Goal: Task Accomplishment & Management: Use online tool/utility

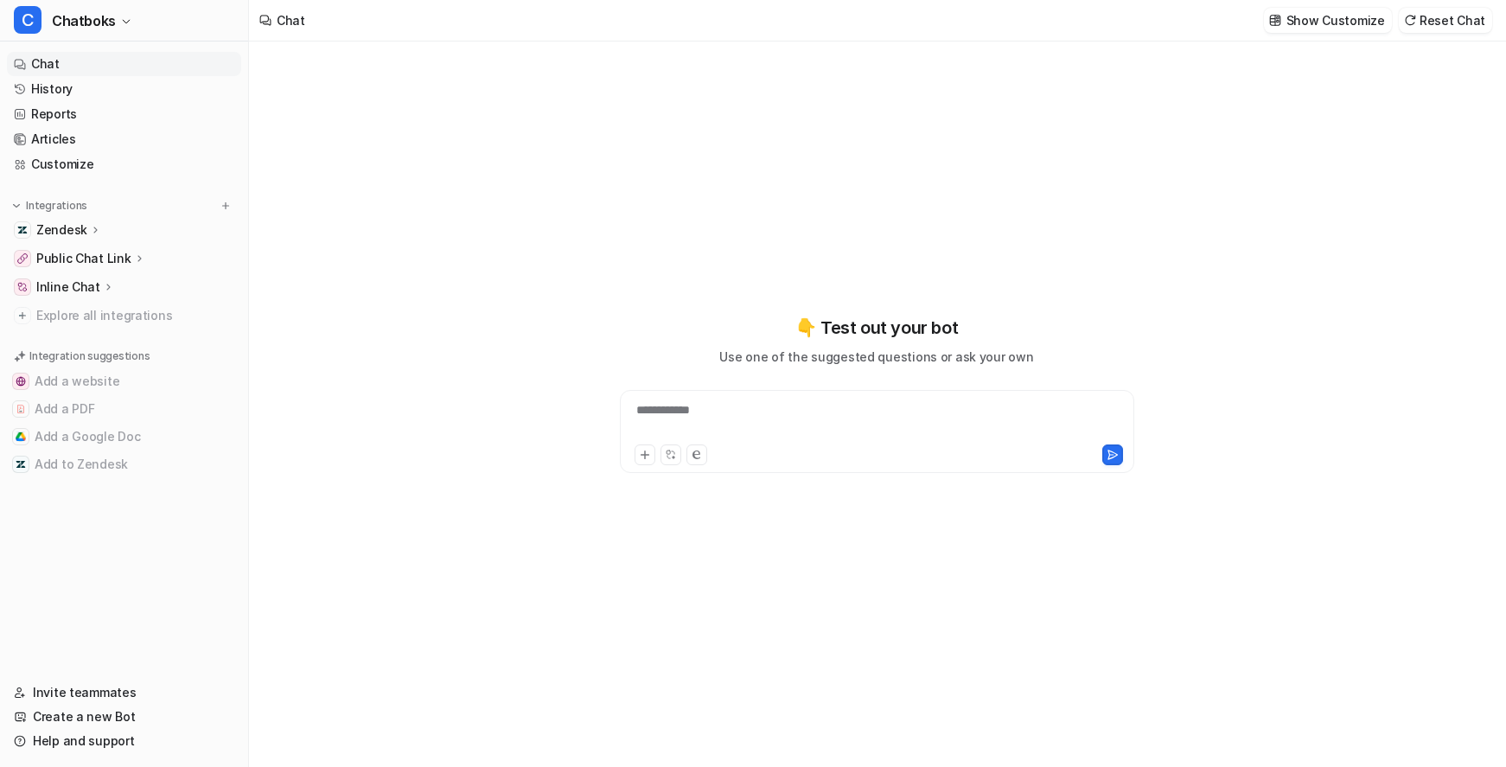
type textarea "**********"
click at [138, 101] on link "History" at bounding box center [124, 89] width 234 height 24
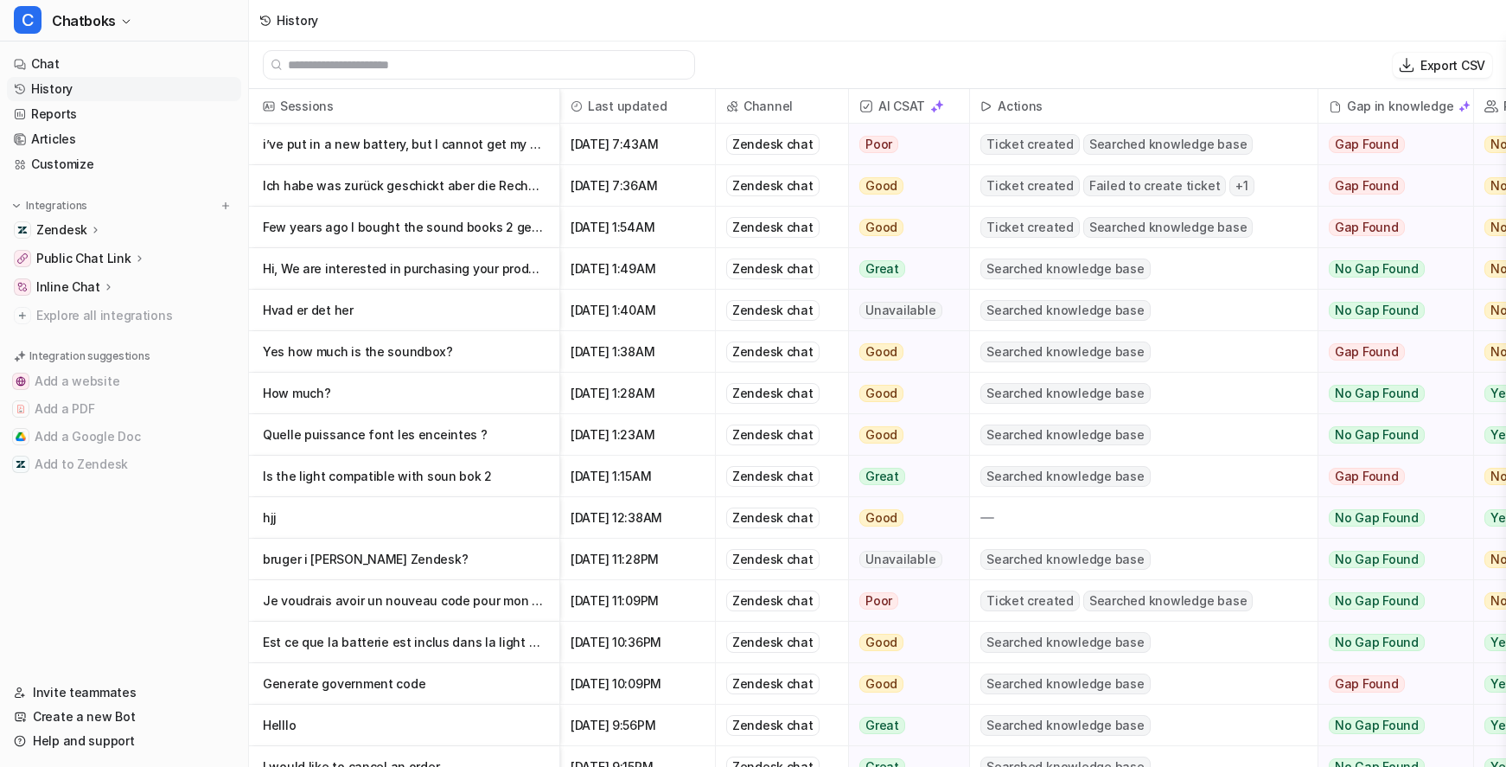
click at [512, 165] on p "i’ve put in a new battery, but I cannot get my soundbox in pairing mode - it jus" at bounding box center [404, 145] width 283 height 42
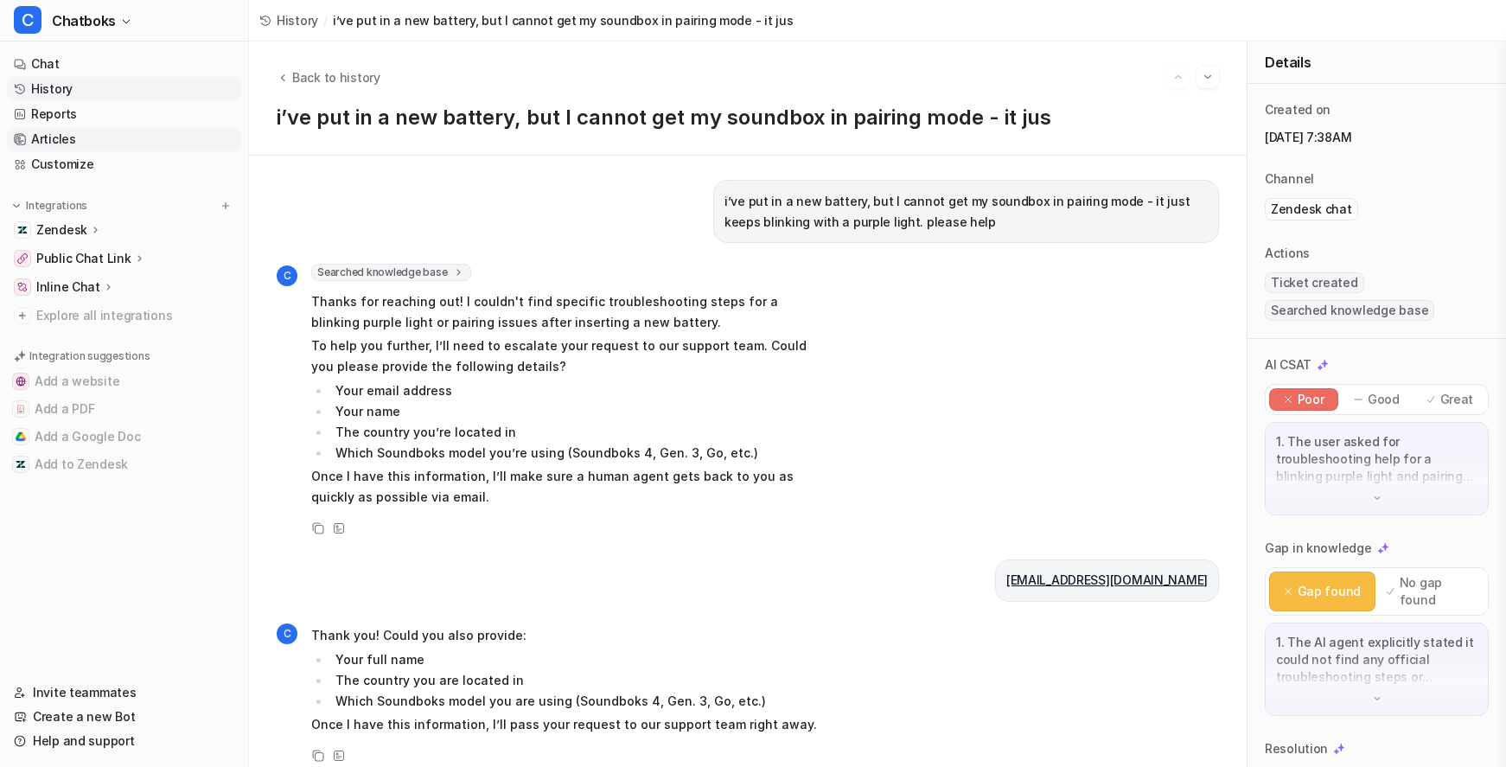
click at [113, 151] on link "Articles" at bounding box center [124, 139] width 234 height 24
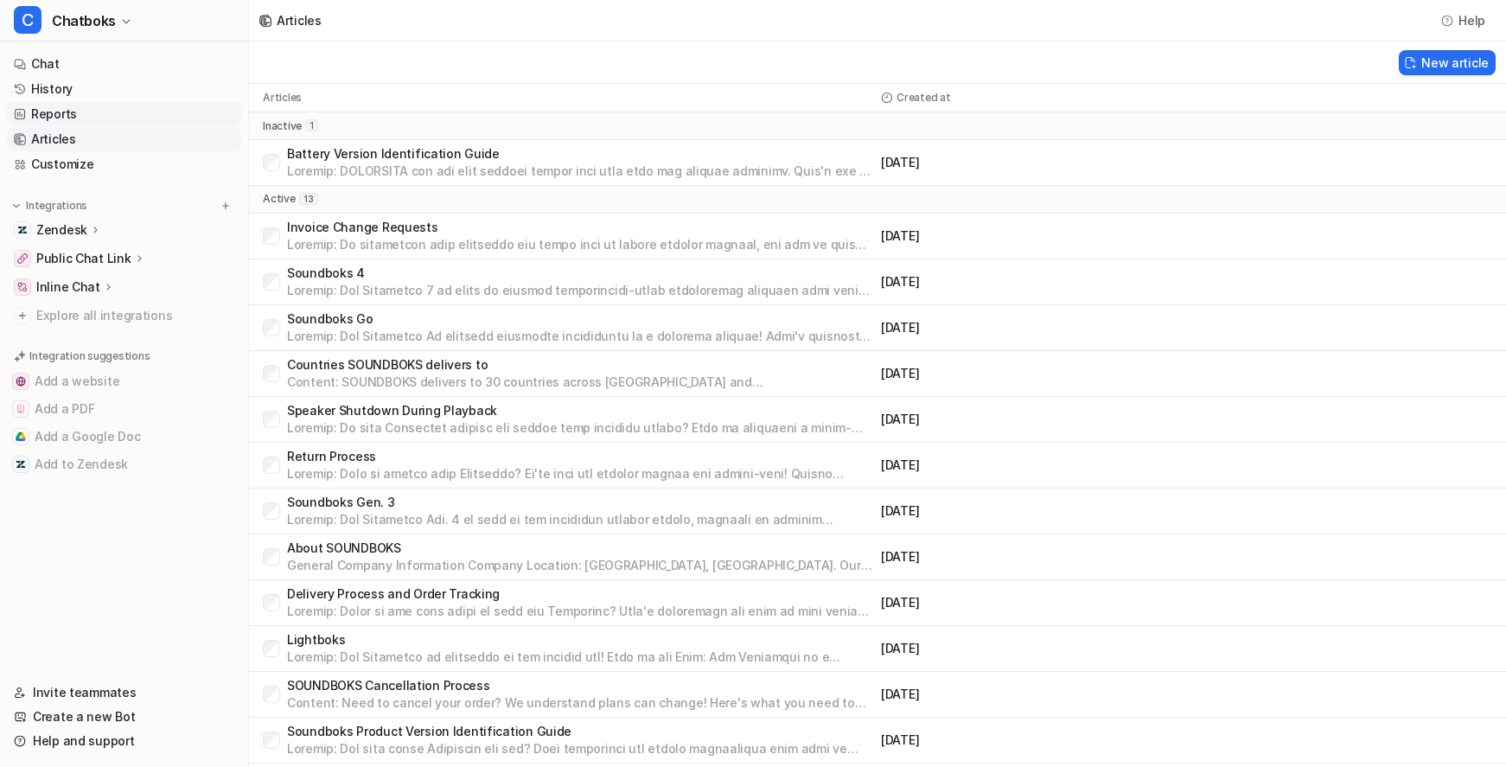
click at [131, 126] on link "Reports" at bounding box center [124, 114] width 234 height 24
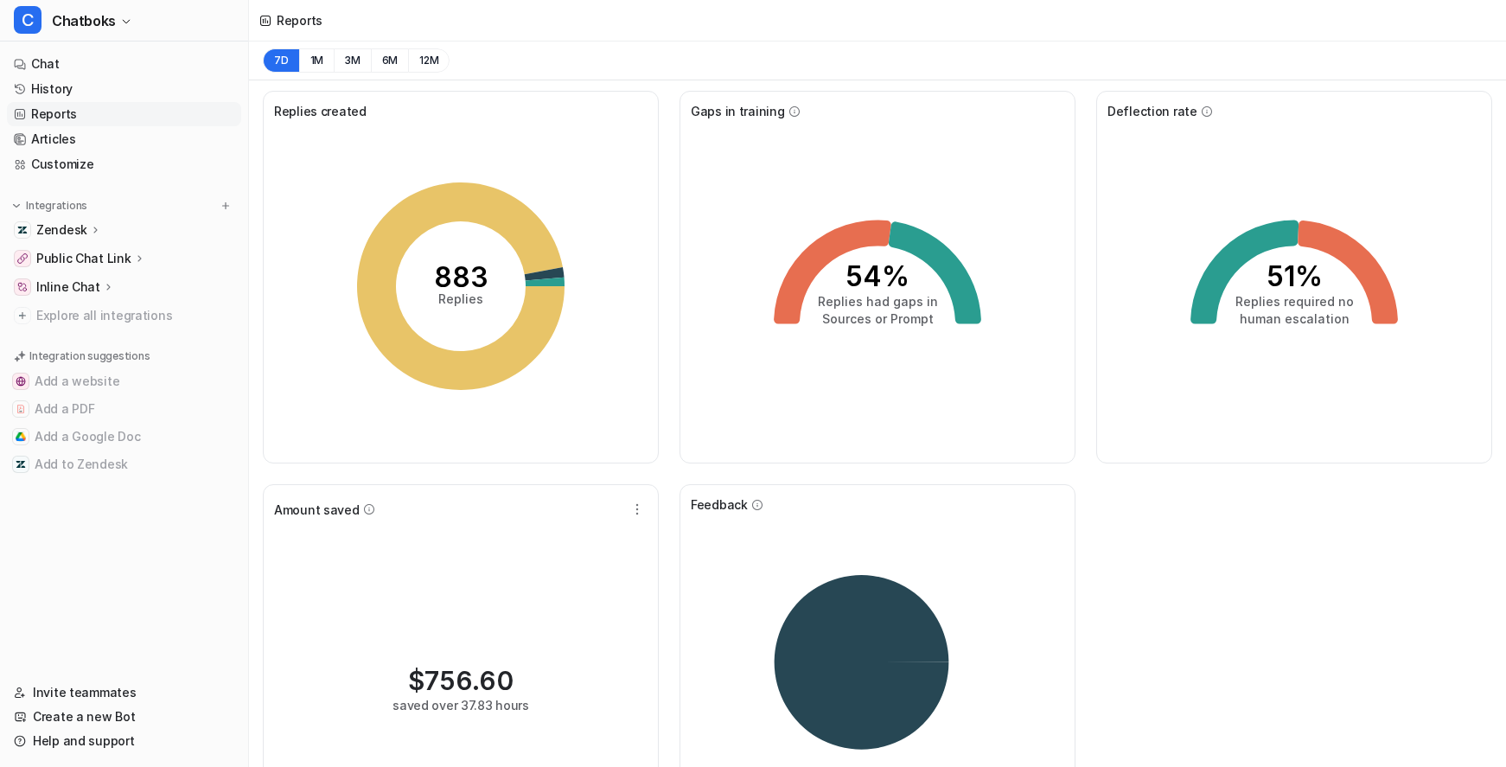
click at [333, 18] on div "Reports" at bounding box center [291, 21] width 84 height 42
click at [272, 27] on icon at bounding box center [265, 21] width 12 height 12
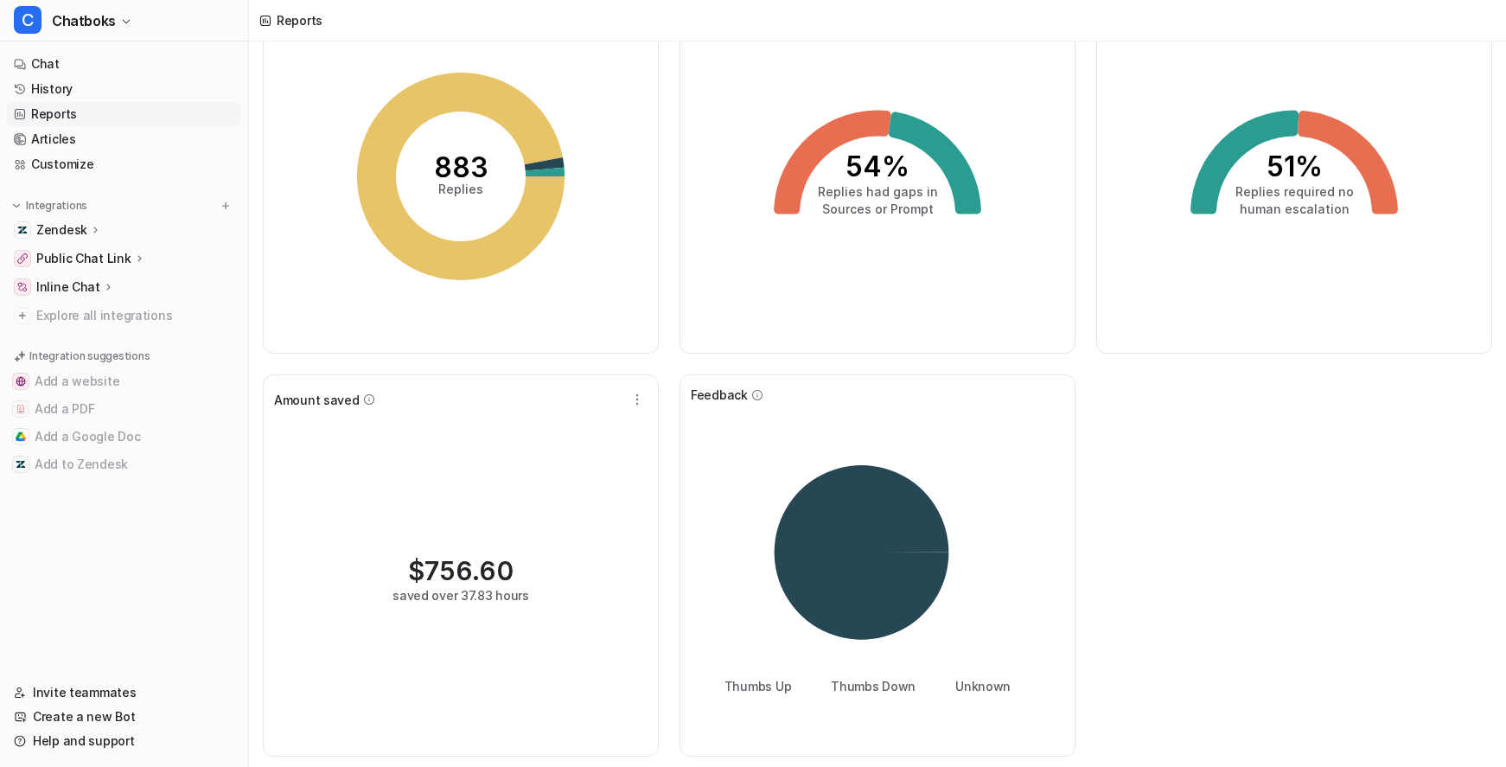
scroll to position [328, 0]
click at [529, 586] on div "saved over 37.83 hours" at bounding box center [461, 595] width 137 height 18
click at [514, 555] on span "756.60" at bounding box center [469, 570] width 89 height 31
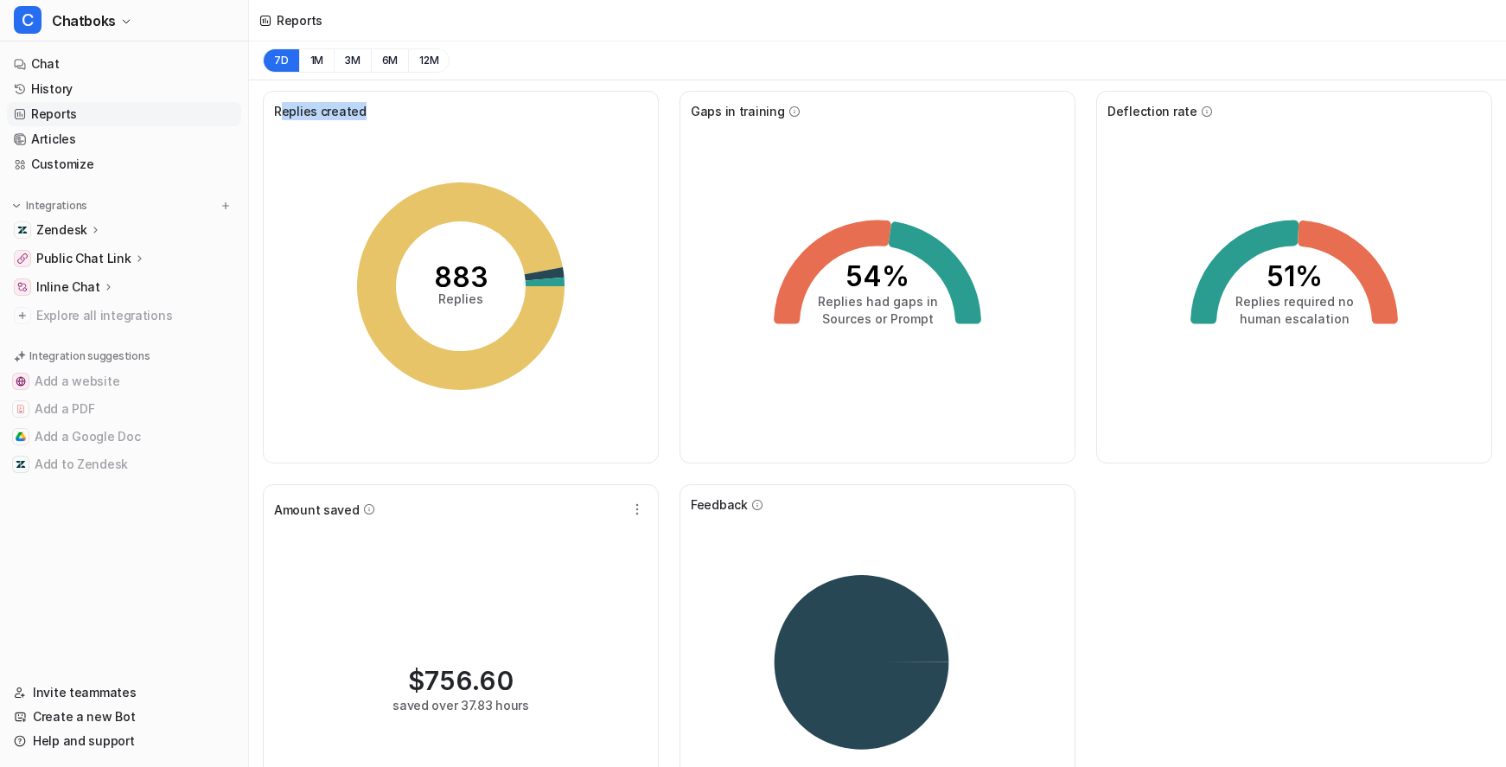
drag, startPoint x: 355, startPoint y: 133, endPoint x: 505, endPoint y: 142, distance: 150.7
click at [505, 120] on div "Replies created" at bounding box center [461, 111] width 374 height 18
click at [500, 318] on icon "883 Replies" at bounding box center [460, 286] width 259 height 259
click at [489, 294] on tspan "883" at bounding box center [461, 277] width 54 height 34
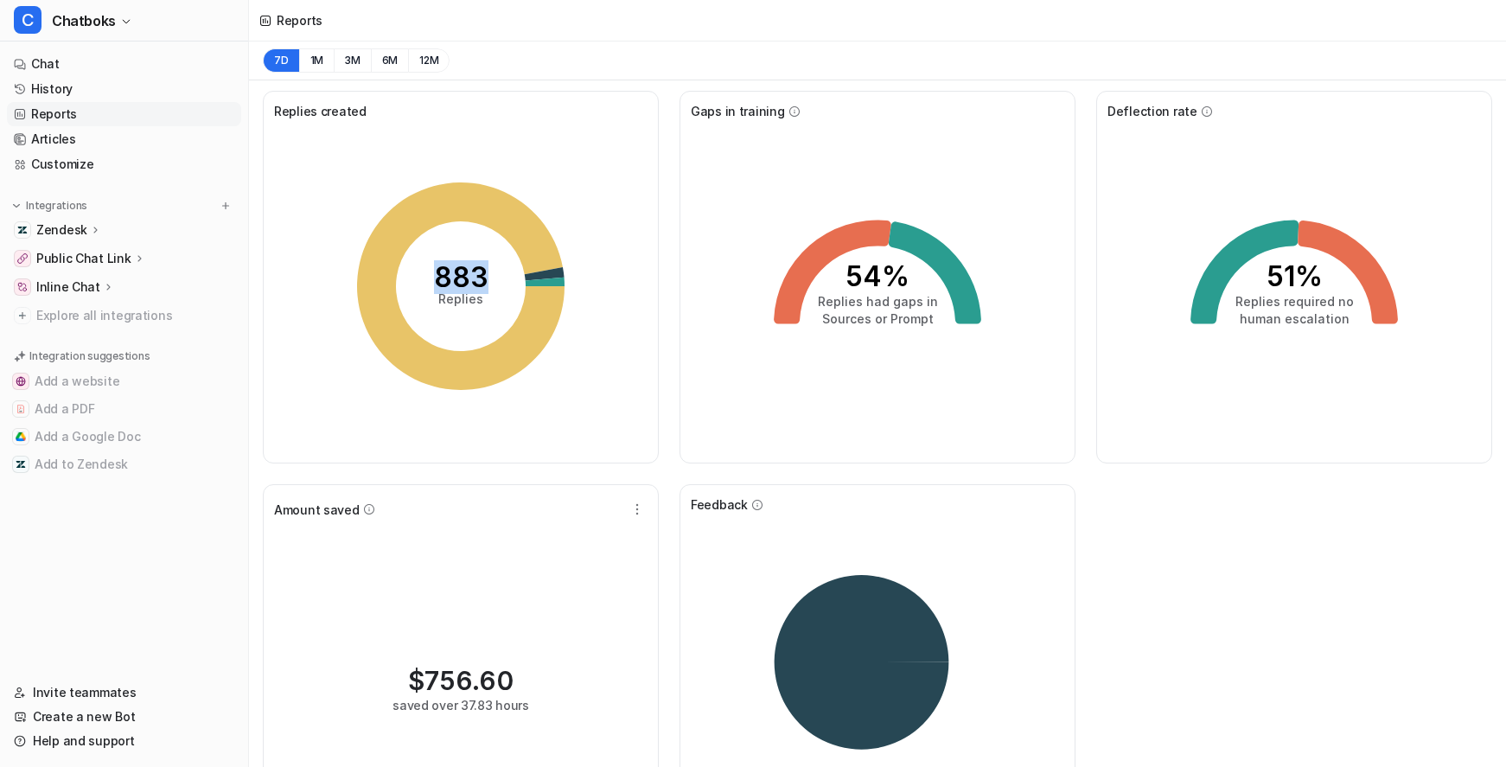
click at [489, 294] on tspan "883" at bounding box center [461, 277] width 54 height 34
click at [509, 403] on icon "883 Replies" at bounding box center [460, 286] width 259 height 259
click at [507, 390] on icon at bounding box center [461, 286] width 208 height 208
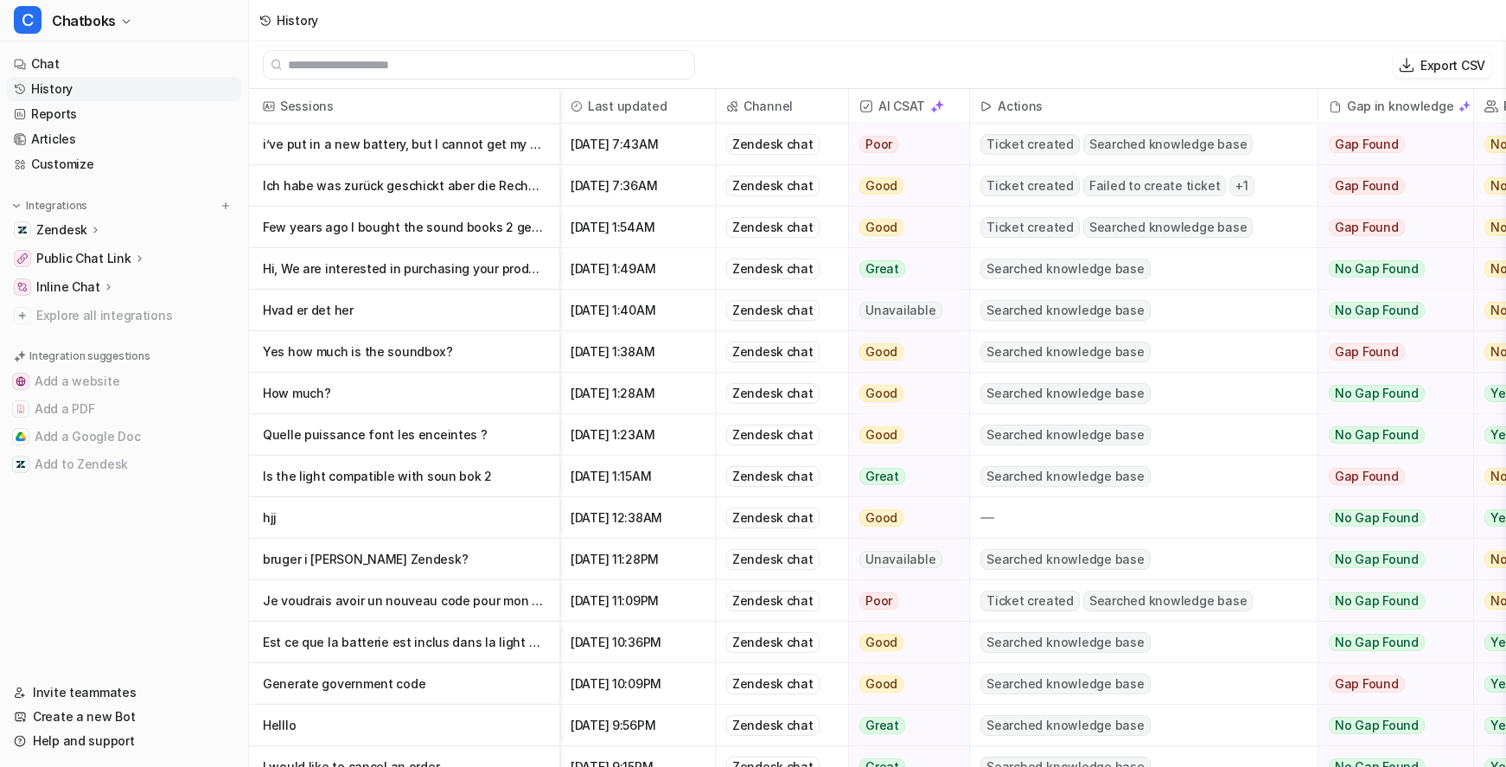
click at [508, 159] on p "i’ve put in a new battery, but I cannot get my soundbox in pairing mode - it jus" at bounding box center [404, 145] width 283 height 42
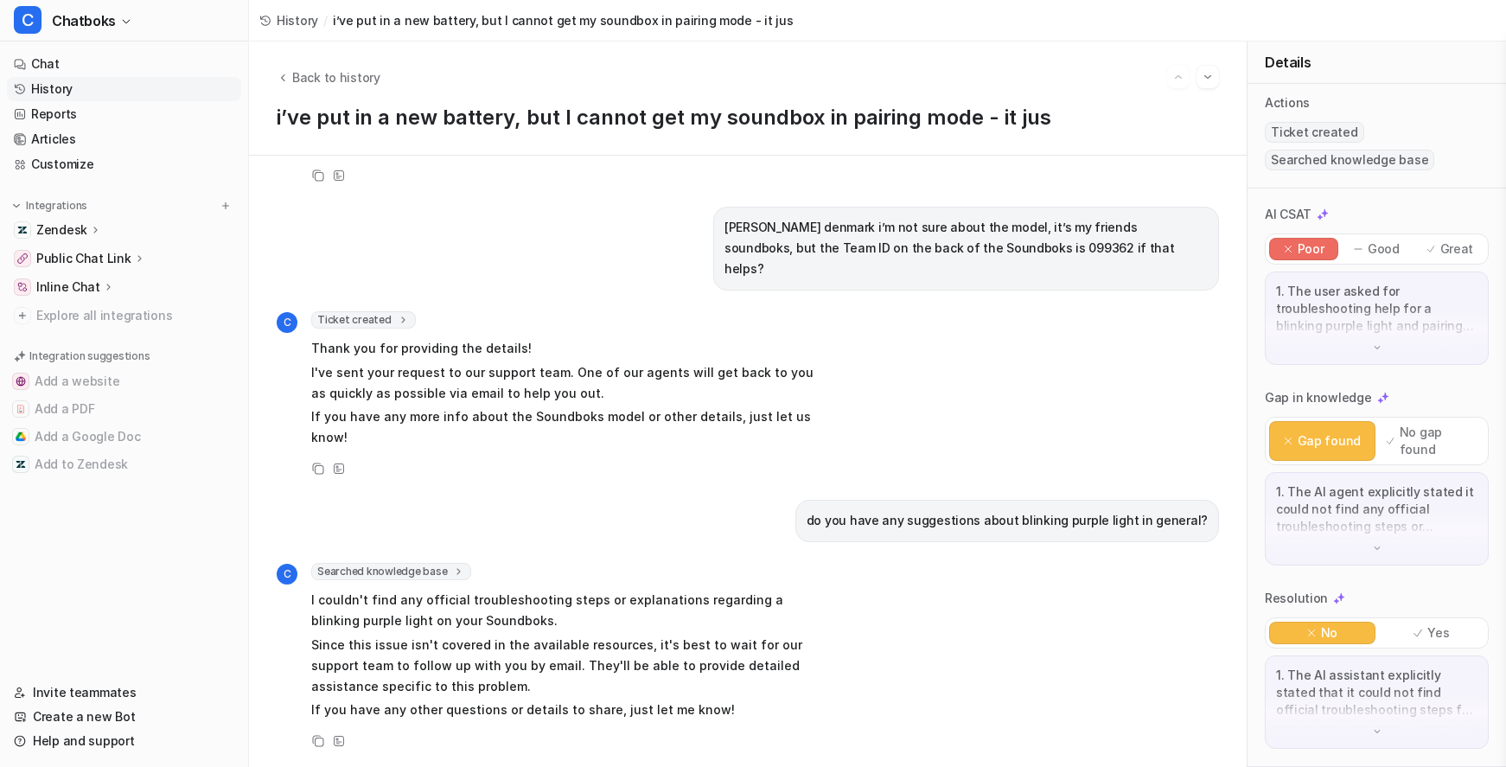
scroll to position [874, 0]
click at [1363, 335] on p "1. The user asked for troubleshooting help for a blinking purple light and pair…" at bounding box center [1376, 309] width 201 height 52
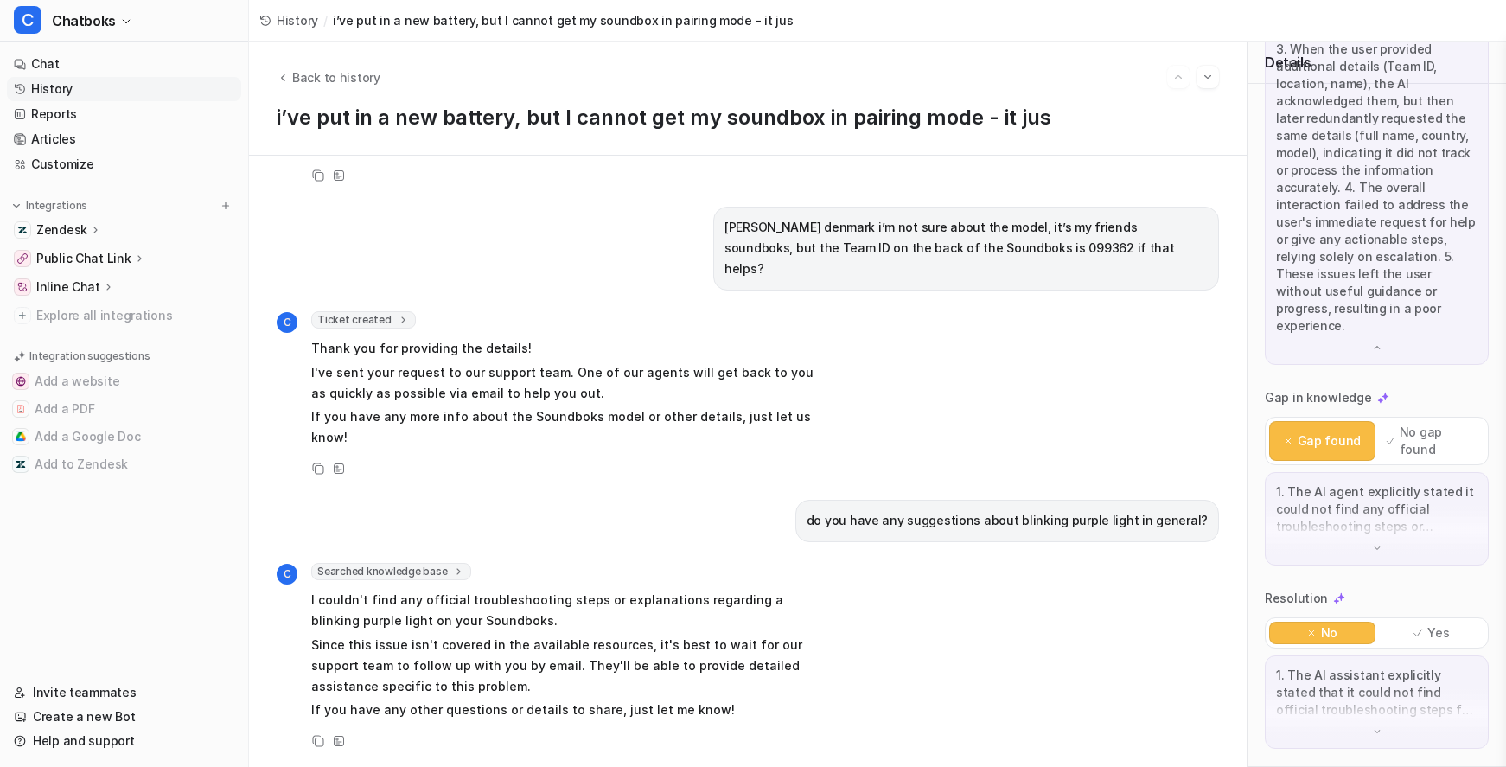
scroll to position [1273, 0]
click at [1372, 542] on img at bounding box center [1377, 548] width 12 height 12
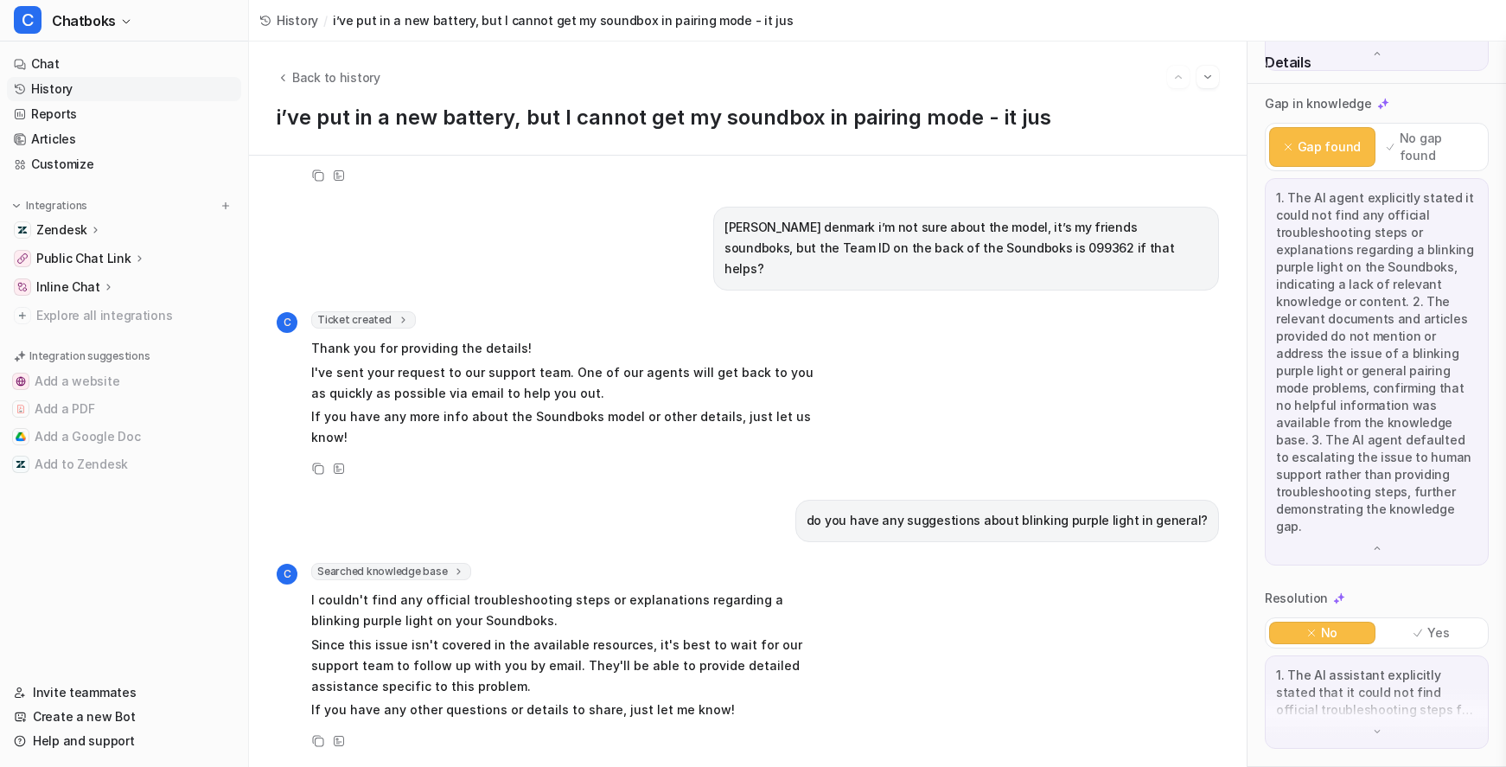
scroll to position [1792, 0]
click at [1353, 670] on p "1. The AI assistant explicitly stated that it could not find official troublesh…" at bounding box center [1376, 693] width 201 height 52
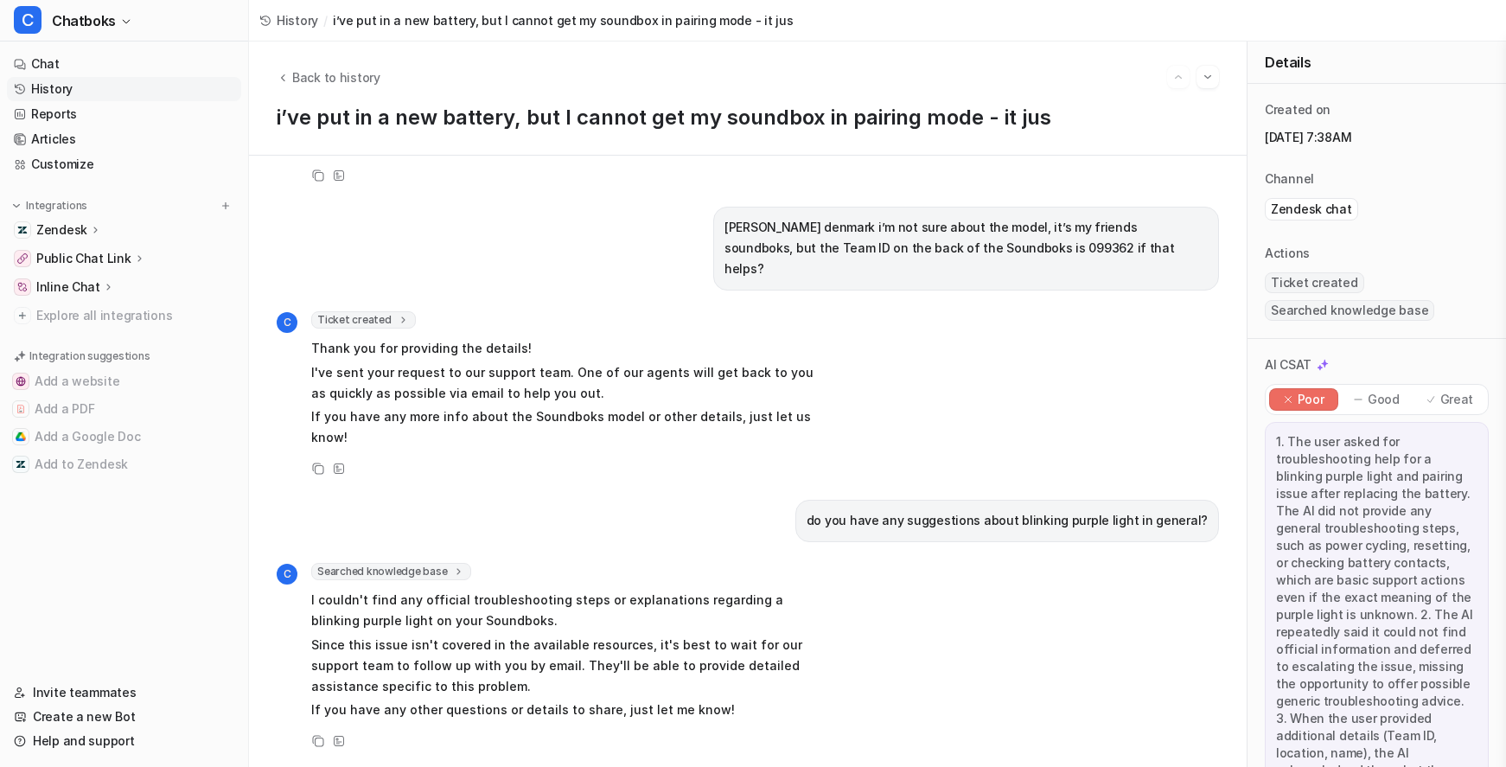
scroll to position [10, 0]
click at [380, 73] on span "Back to history" at bounding box center [336, 77] width 88 height 18
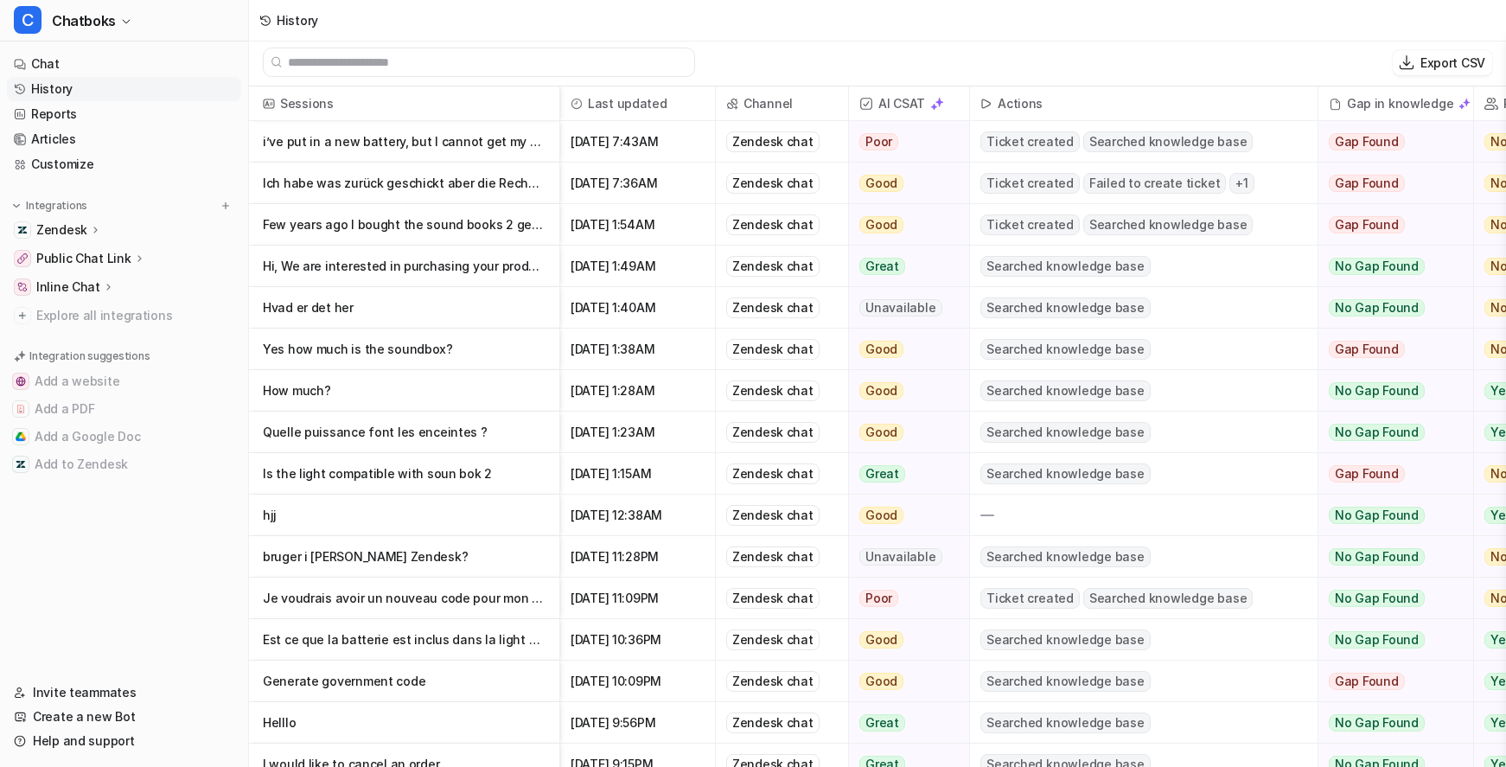
click at [450, 195] on p "Ich habe was zurück geschickt aber die Rechnung wurde noch nicht begliechen und" at bounding box center [404, 184] width 283 height 42
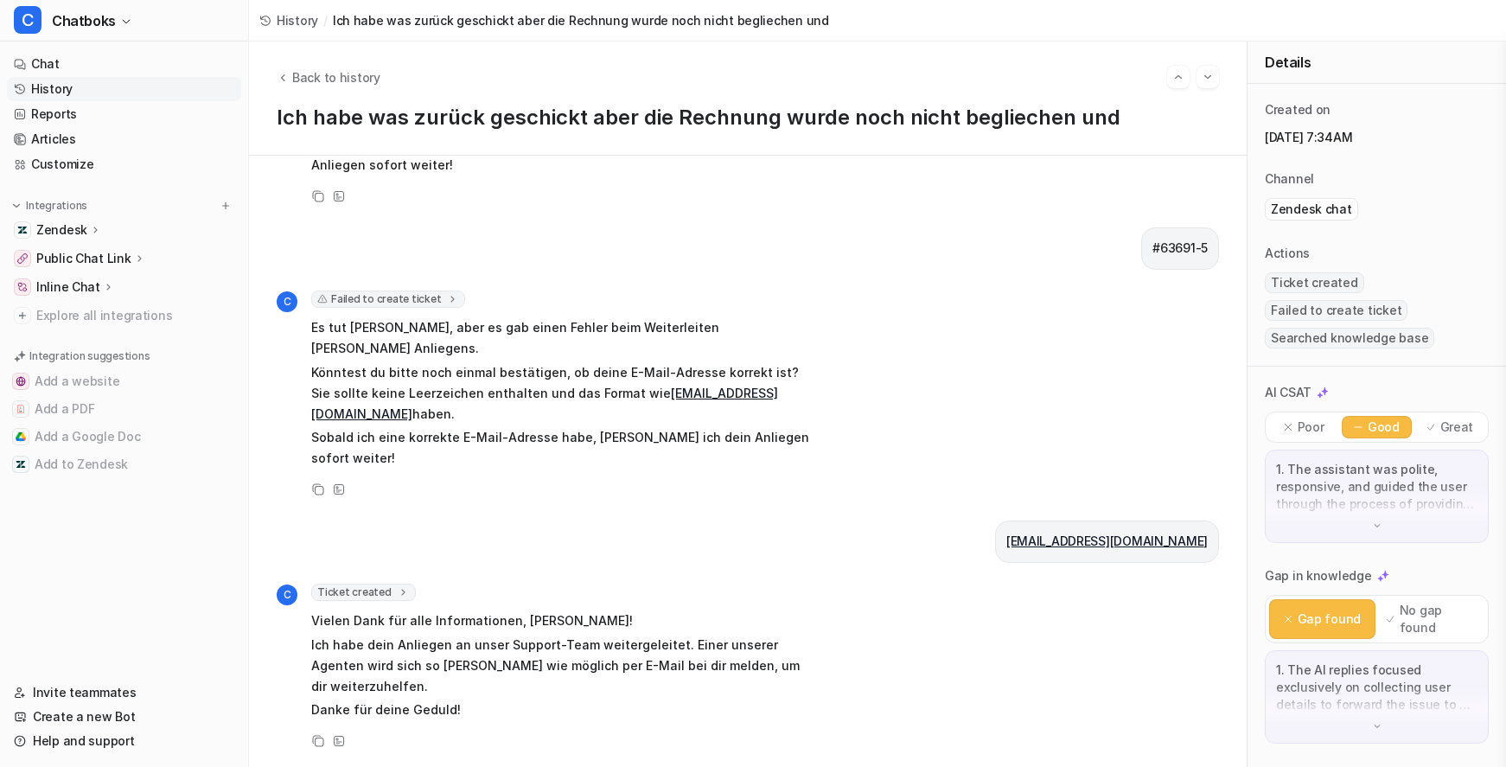
scroll to position [1080, 0]
click at [416, 584] on span "Ticket created" at bounding box center [363, 592] width 105 height 17
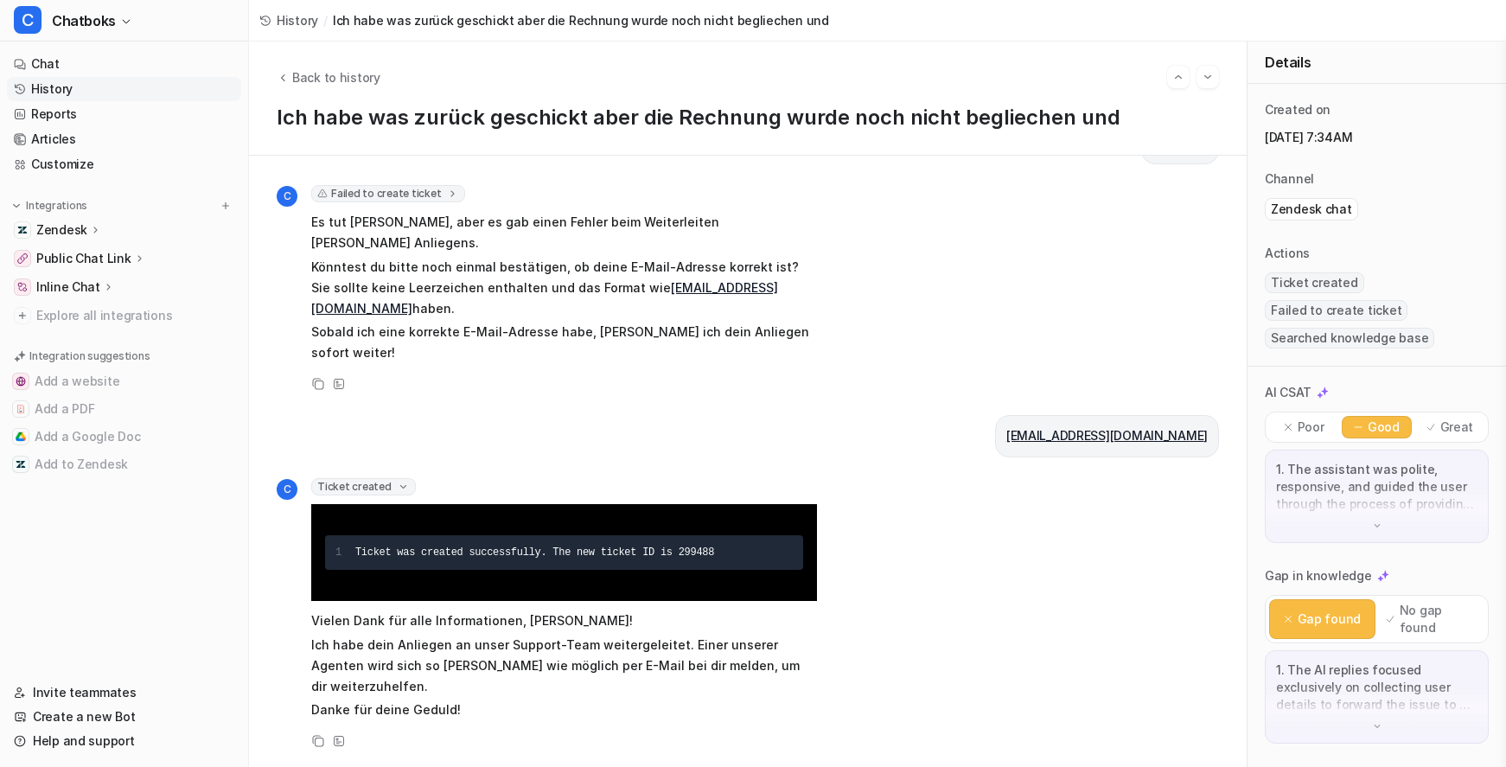
click at [536, 525] on div "Ich habe was zurück geschickt aber die Rechnung wurde noch nicht begliechen und…" at bounding box center [748, 461] width 998 height 611
click at [1387, 436] on p "Good" at bounding box center [1384, 426] width 32 height 17
click at [1322, 436] on p "Poor" at bounding box center [1311, 426] width 27 height 17
click at [1380, 438] on div "Good" at bounding box center [1376, 427] width 69 height 22
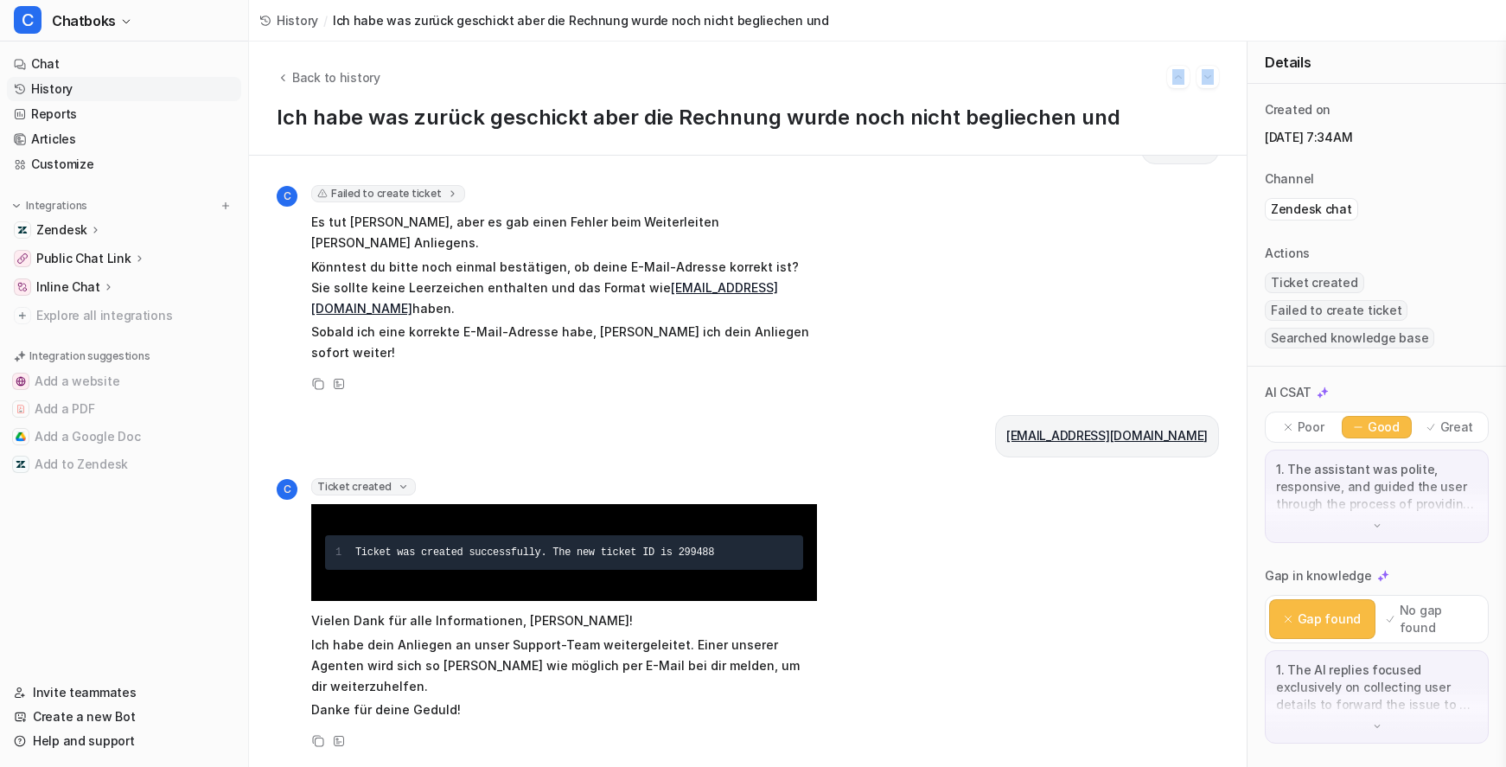
click at [437, 90] on div "Back to history Ich habe was zurück geschickt aber die Rechnung wurde noch nich…" at bounding box center [748, 99] width 998 height 114
click at [380, 78] on span "Back to history" at bounding box center [336, 77] width 88 height 18
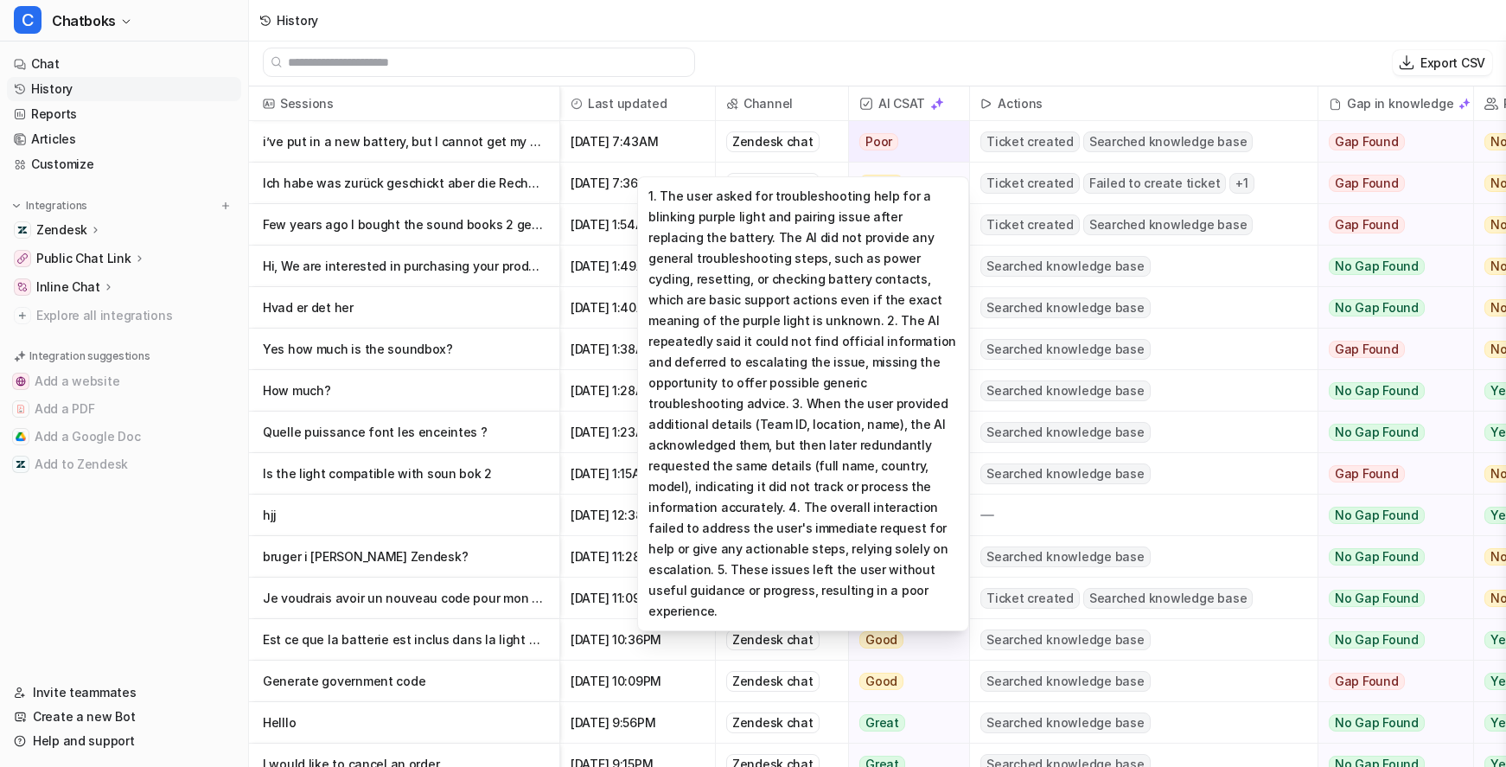
click at [898, 150] on span "Poor" at bounding box center [878, 141] width 39 height 17
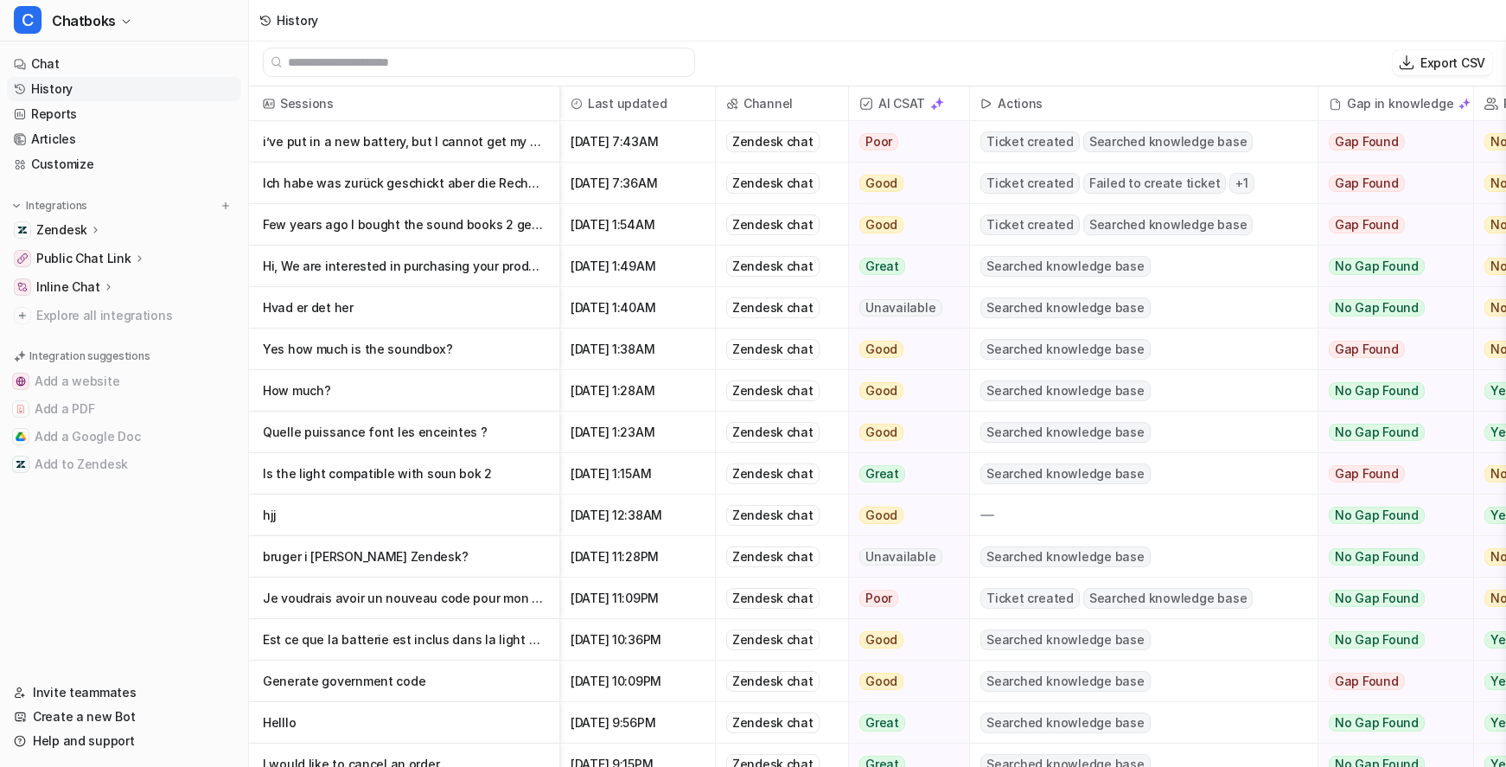
click at [944, 109] on img at bounding box center [937, 104] width 14 height 14
click at [1032, 62] on div "Export CSV" at bounding box center [877, 63] width 1257 height 48
click at [456, 204] on p "Ich habe was zurück geschickt aber die Rechnung wurde noch nicht begliechen und" at bounding box center [404, 184] width 283 height 42
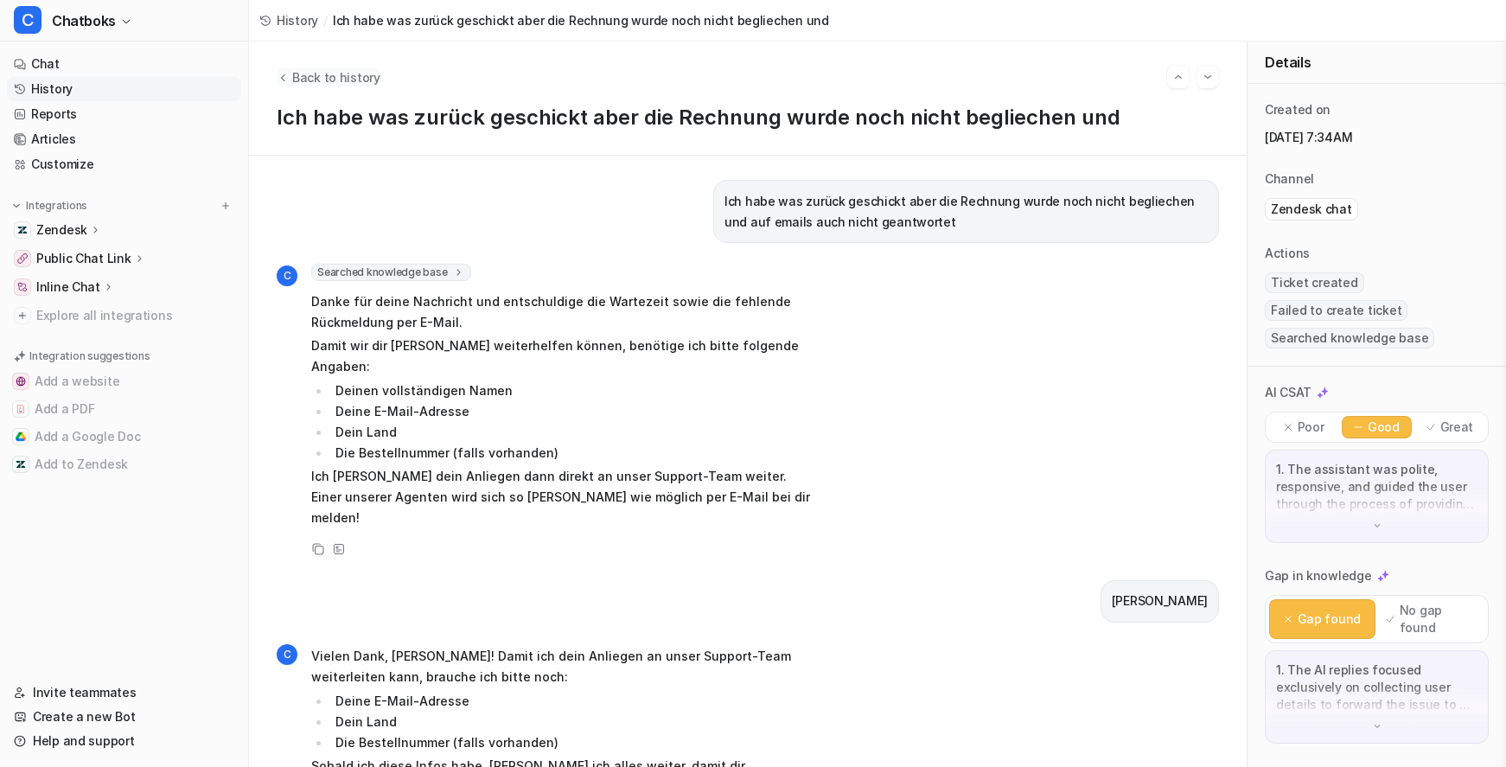
click at [367, 79] on span "Back to history" at bounding box center [336, 77] width 88 height 18
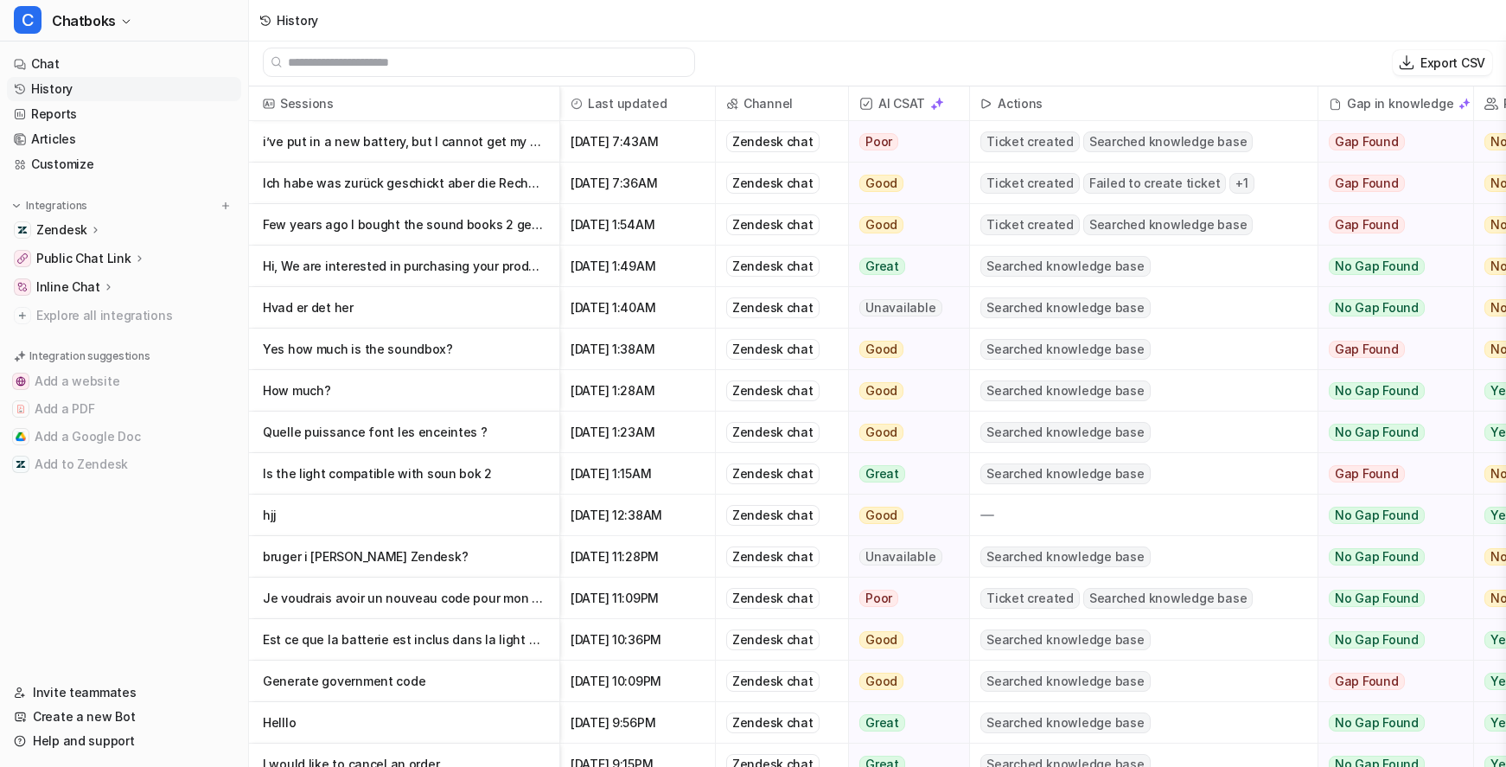
click at [527, 186] on p "Ich habe was zurück geschickt aber die Rechnung wurde noch nicht begliechen und" at bounding box center [404, 184] width 283 height 42
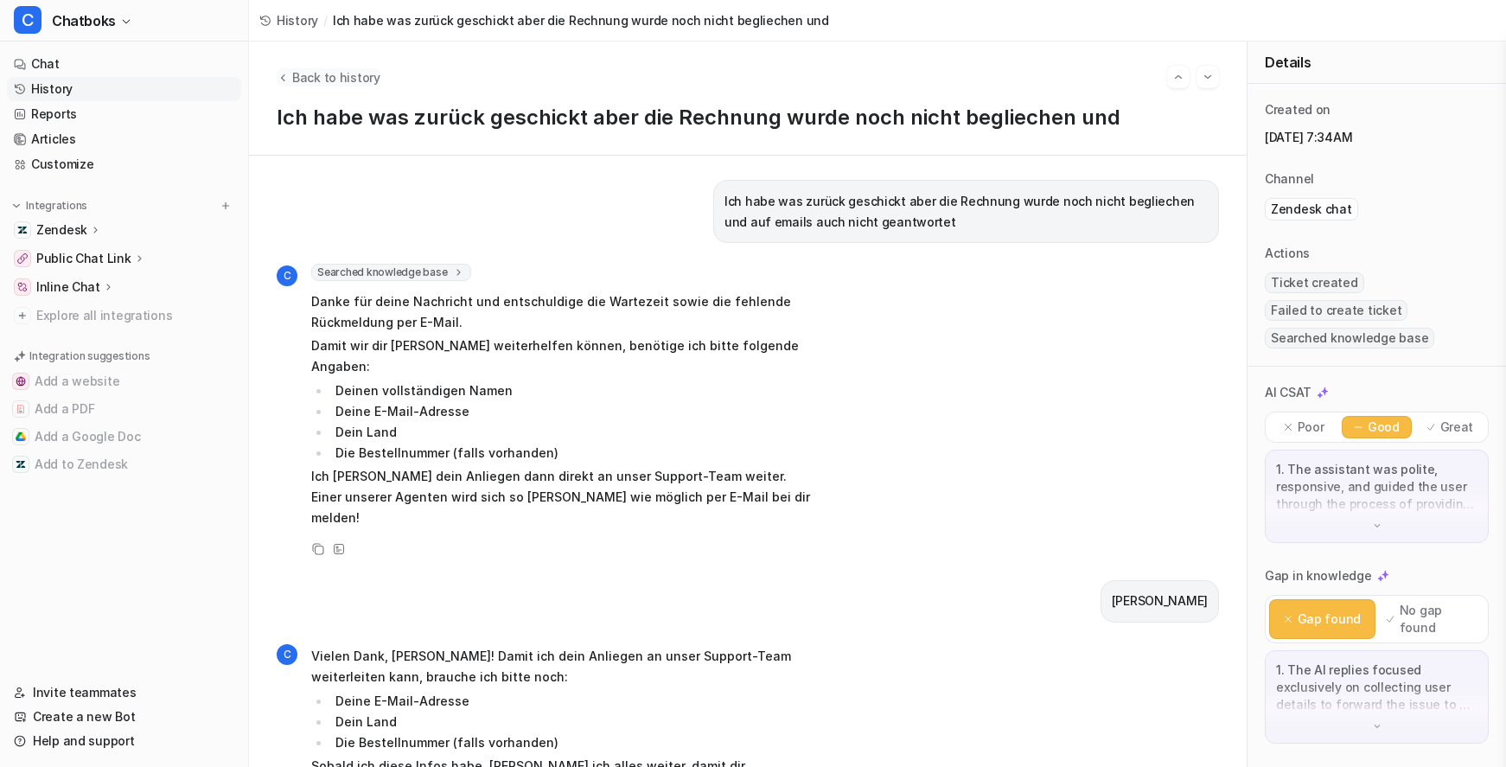
click at [380, 75] on span "Back to history" at bounding box center [336, 77] width 88 height 18
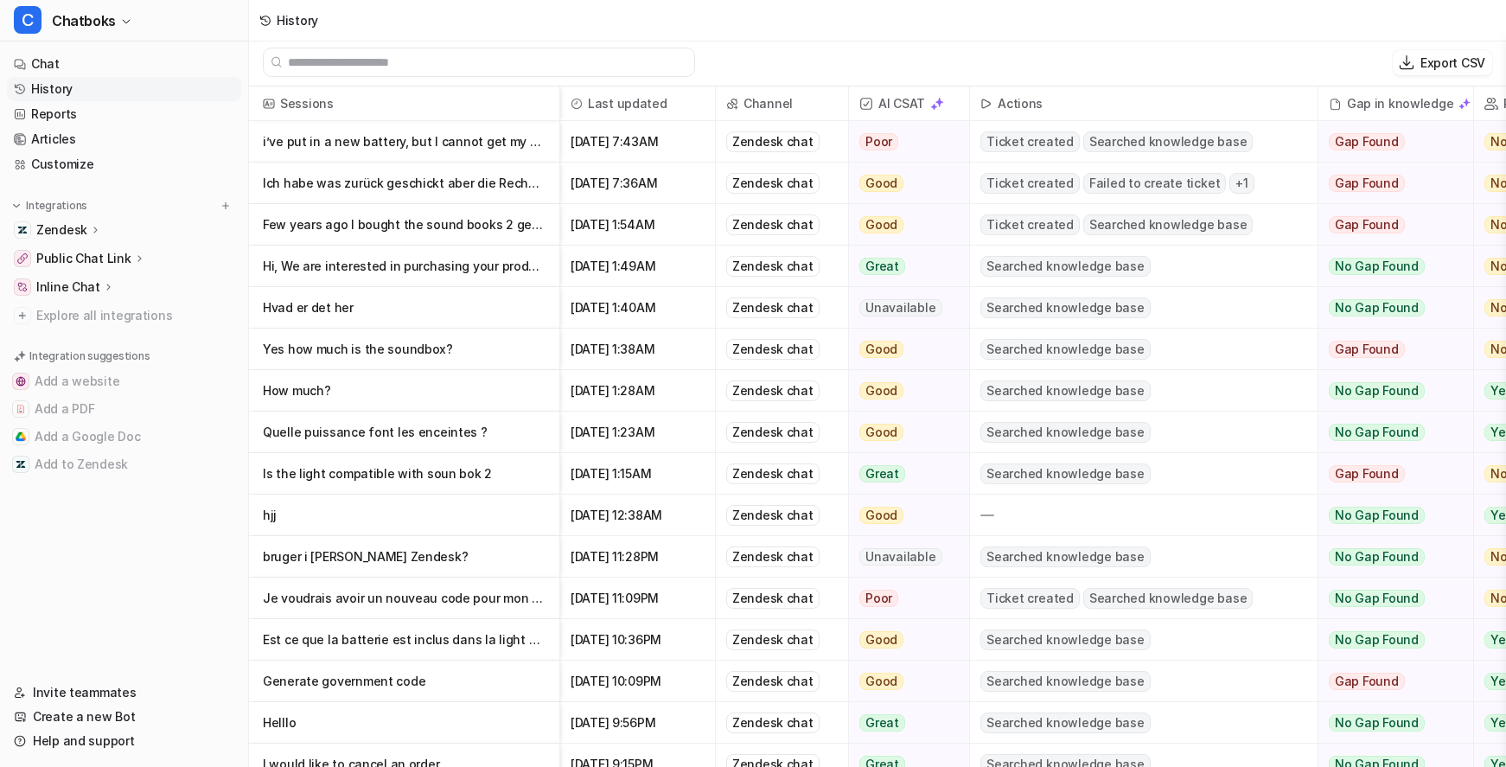
click at [546, 231] on p "Few years ago I bought the sound books 2 gen I used it for few days and it doesn" at bounding box center [404, 225] width 283 height 42
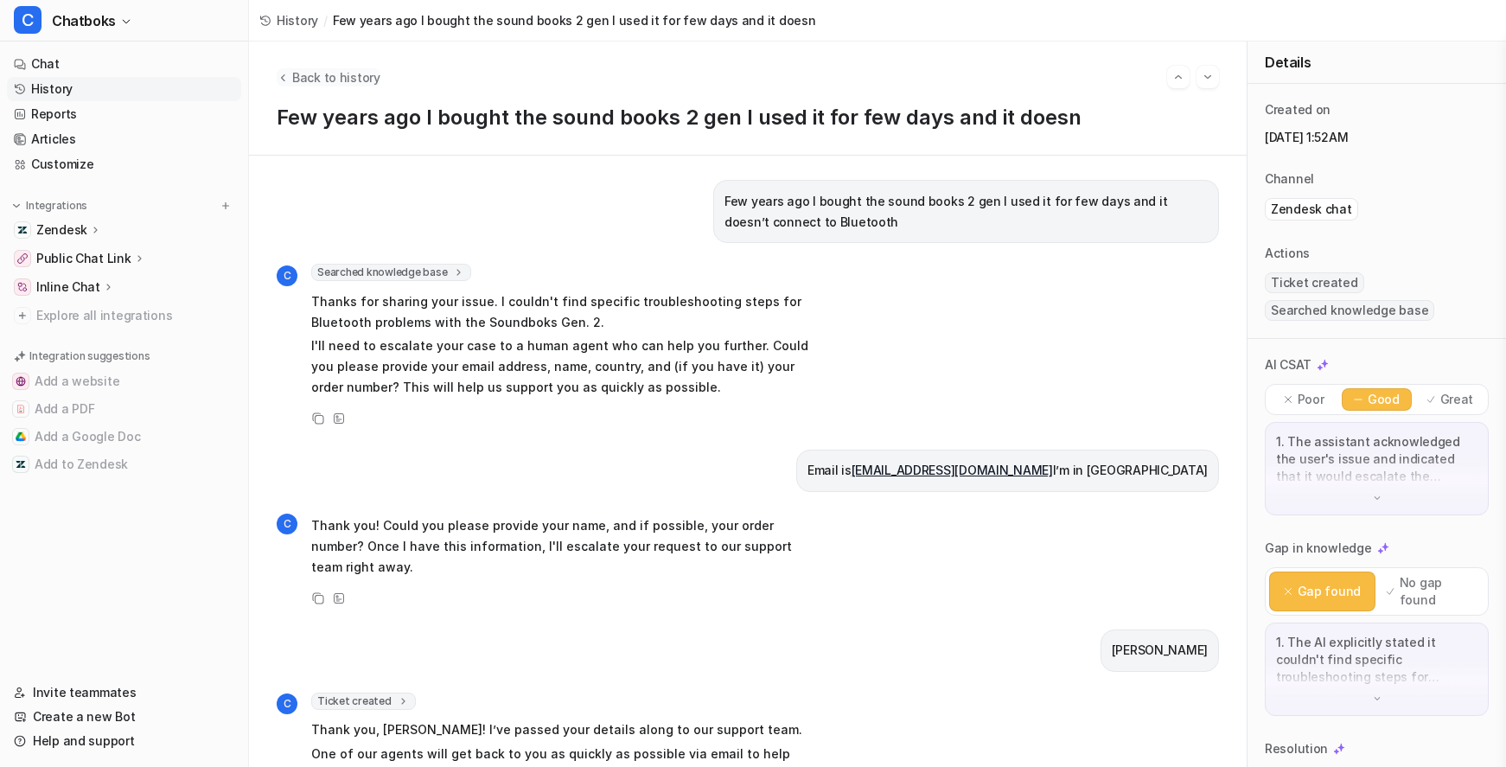
click at [378, 80] on span "Back to history" at bounding box center [336, 77] width 88 height 18
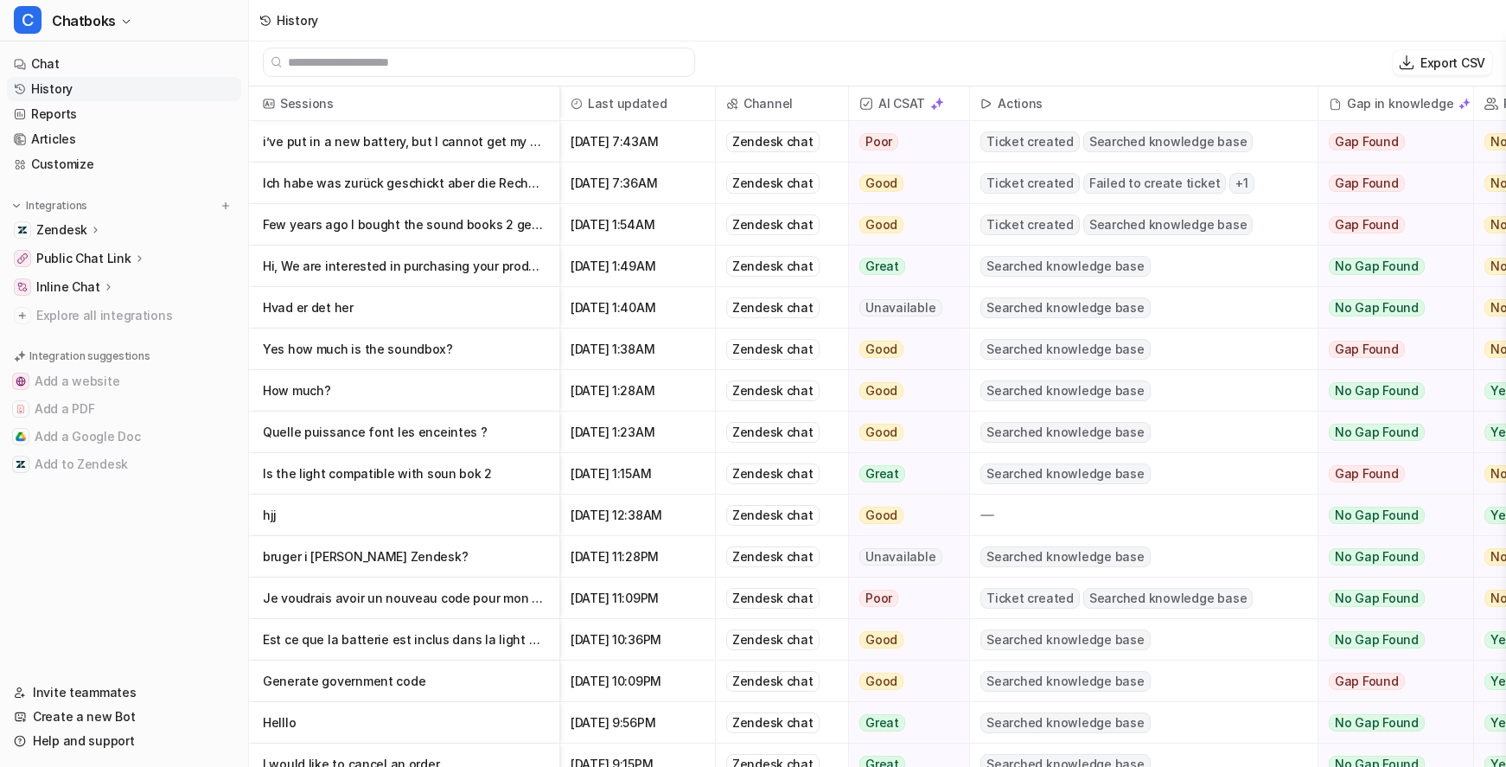
click at [546, 231] on p "Few years ago I bought the sound books 2 gen I used it for few days and it doesn" at bounding box center [404, 225] width 283 height 42
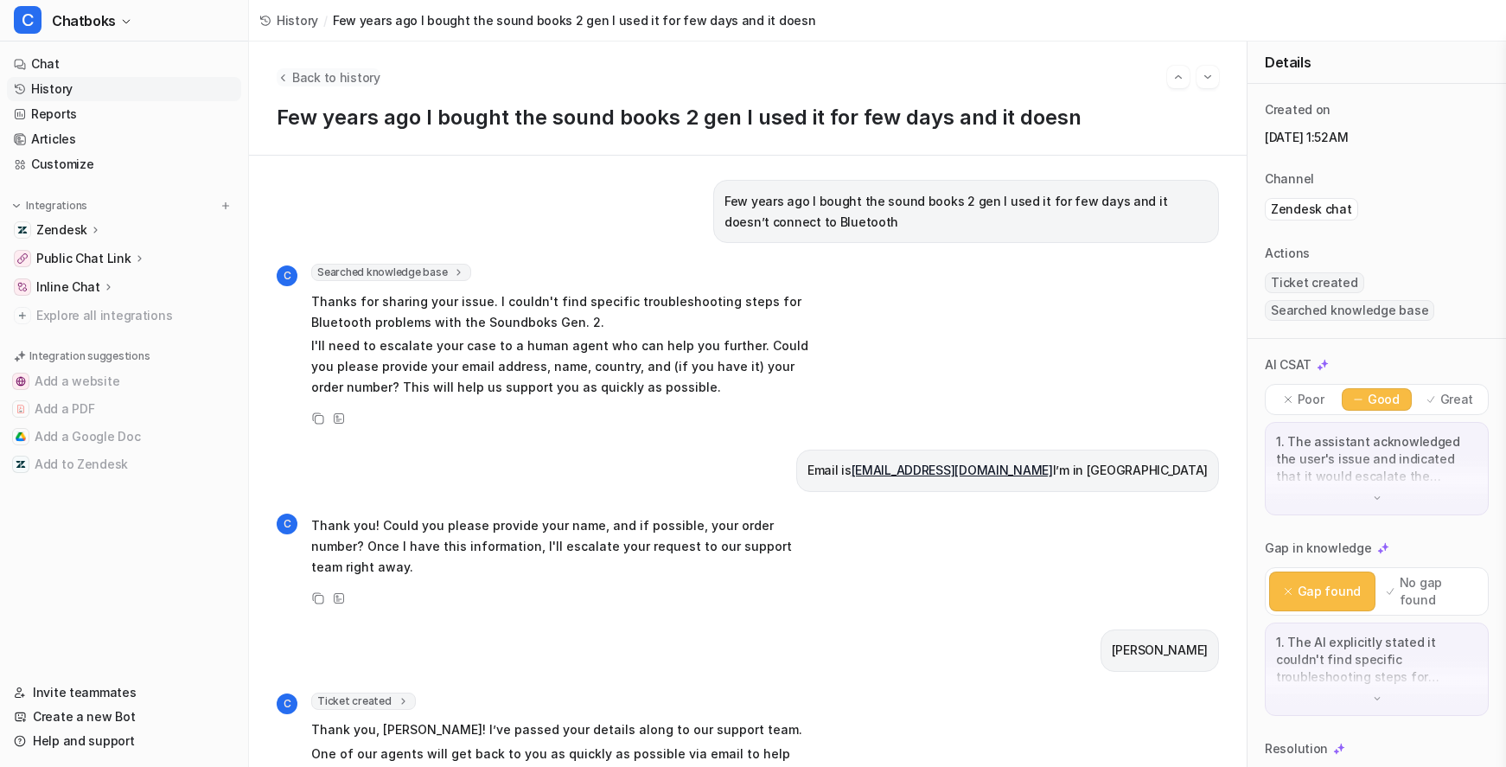
click at [380, 74] on span "Back to history" at bounding box center [336, 77] width 88 height 18
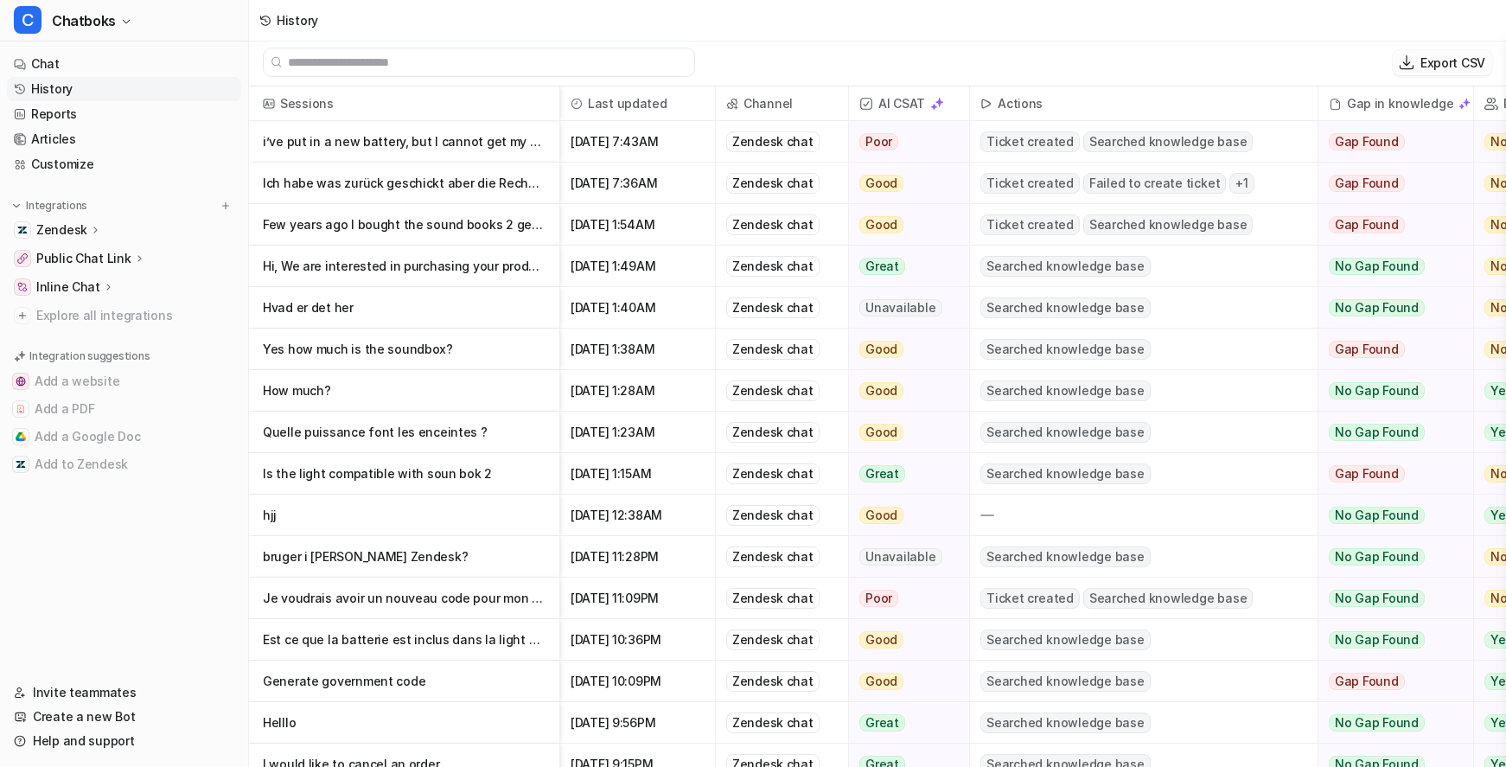
click at [1453, 61] on p "Export CSV" at bounding box center [1453, 63] width 65 height 18
select select "*"
select select "****"
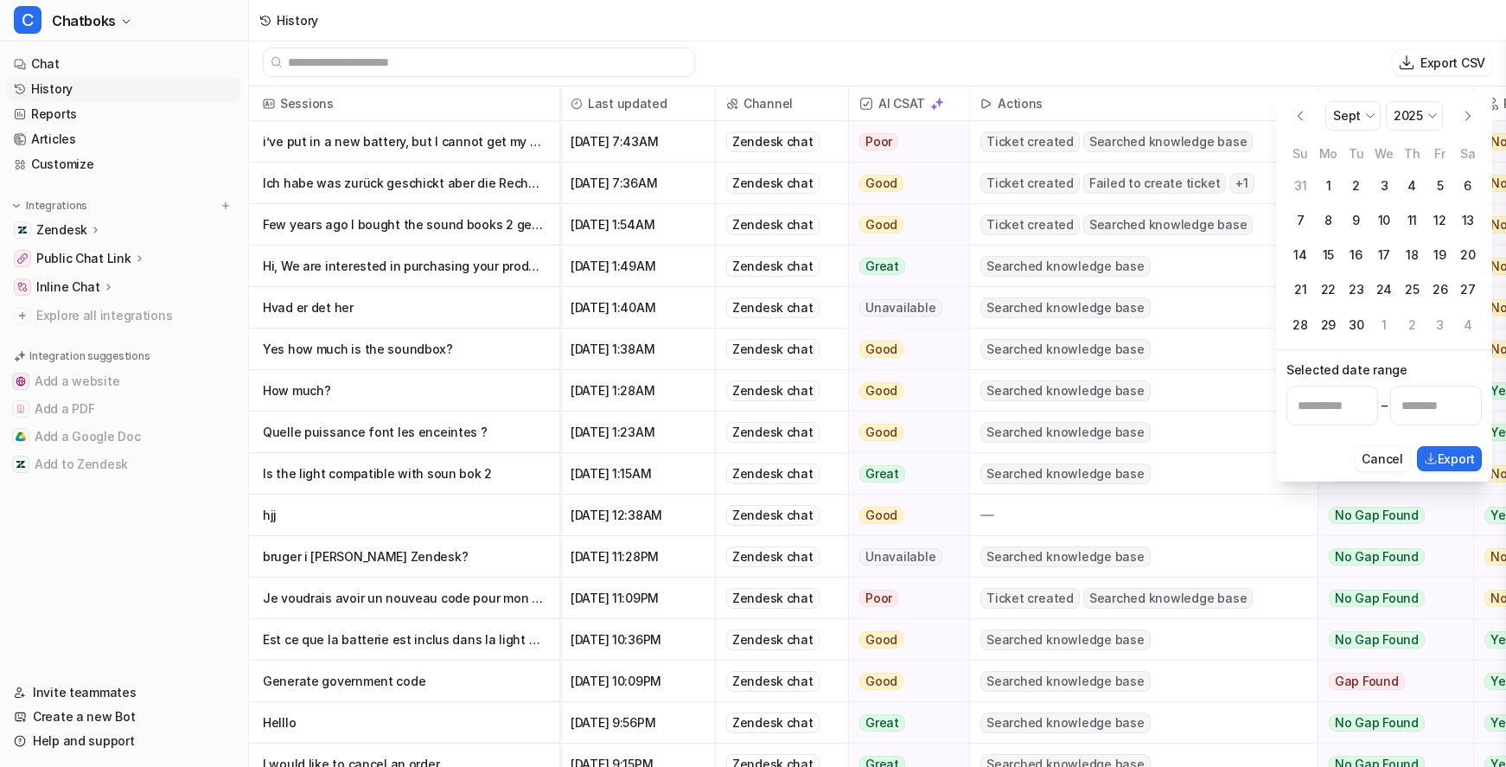
select select "*"
select select "****"
click at [1330, 200] on button "1" at bounding box center [1328, 186] width 28 height 28
type input "**********"
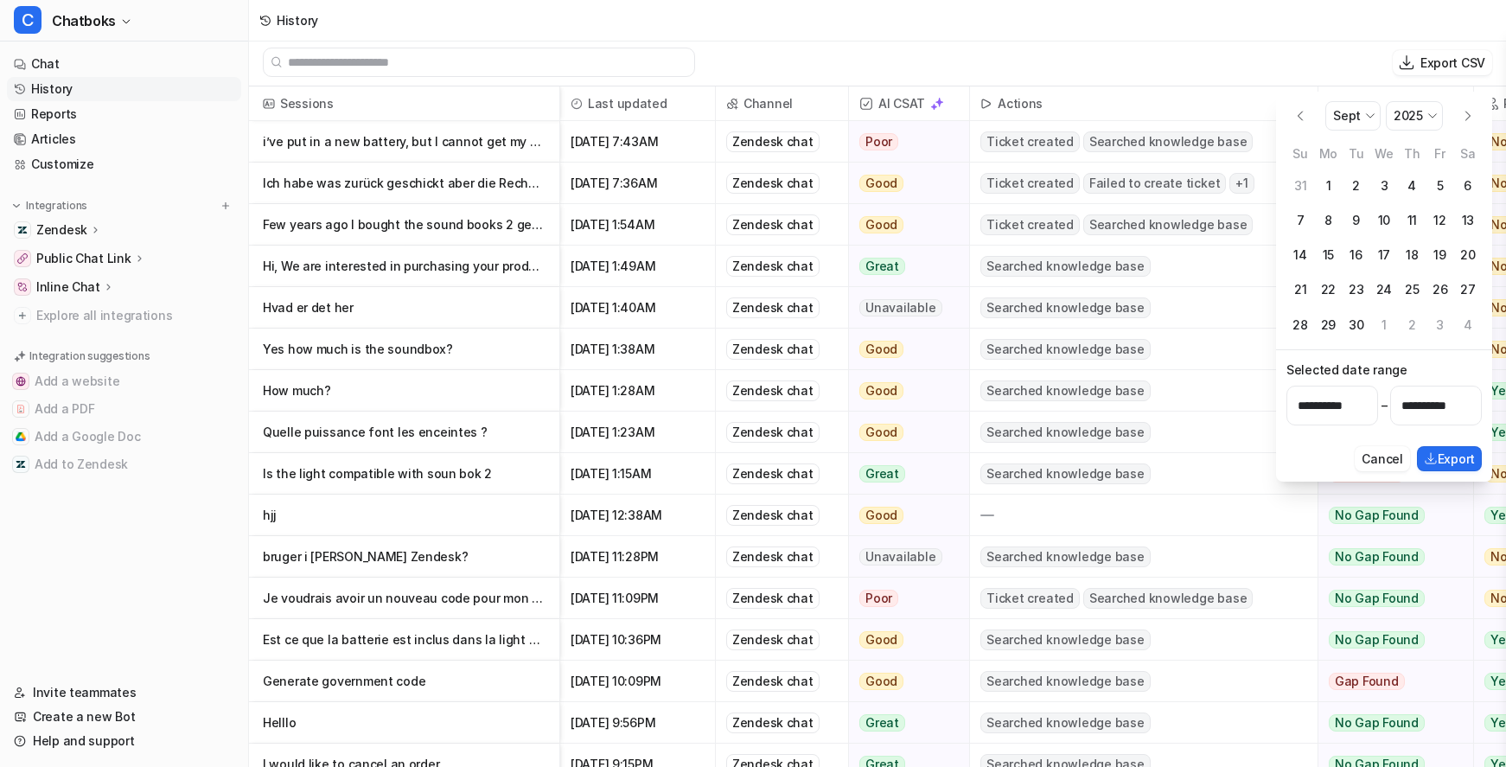
select select "*"
select select "****"
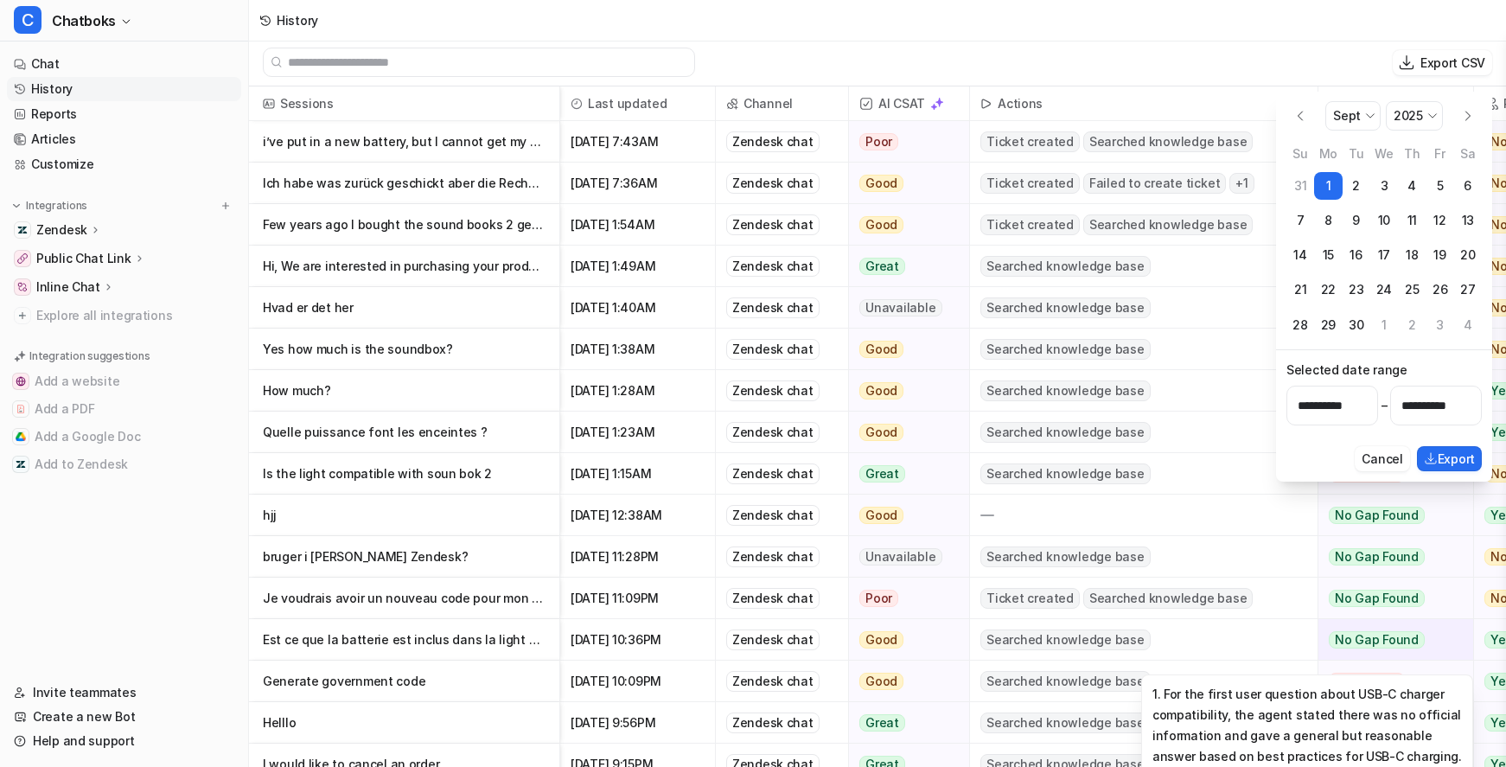
scroll to position [0, 216]
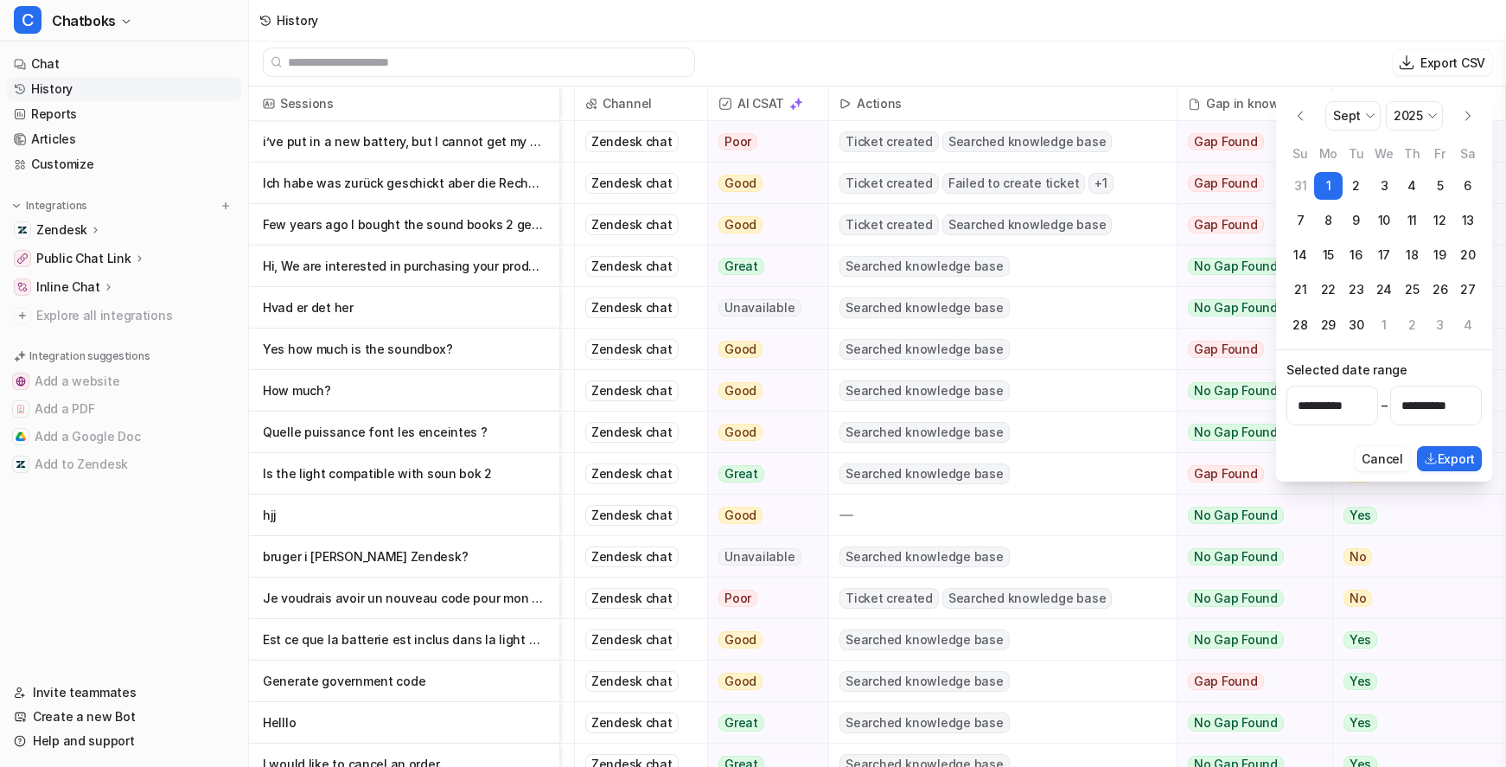
click at [1464, 126] on button "Go to the Next Month" at bounding box center [1468, 116] width 28 height 28
click at [1305, 126] on button "Go to the Previous Month" at bounding box center [1301, 116] width 28 height 28
select select "*"
click at [1307, 234] on button "7" at bounding box center [1301, 221] width 28 height 28
type input "**********"
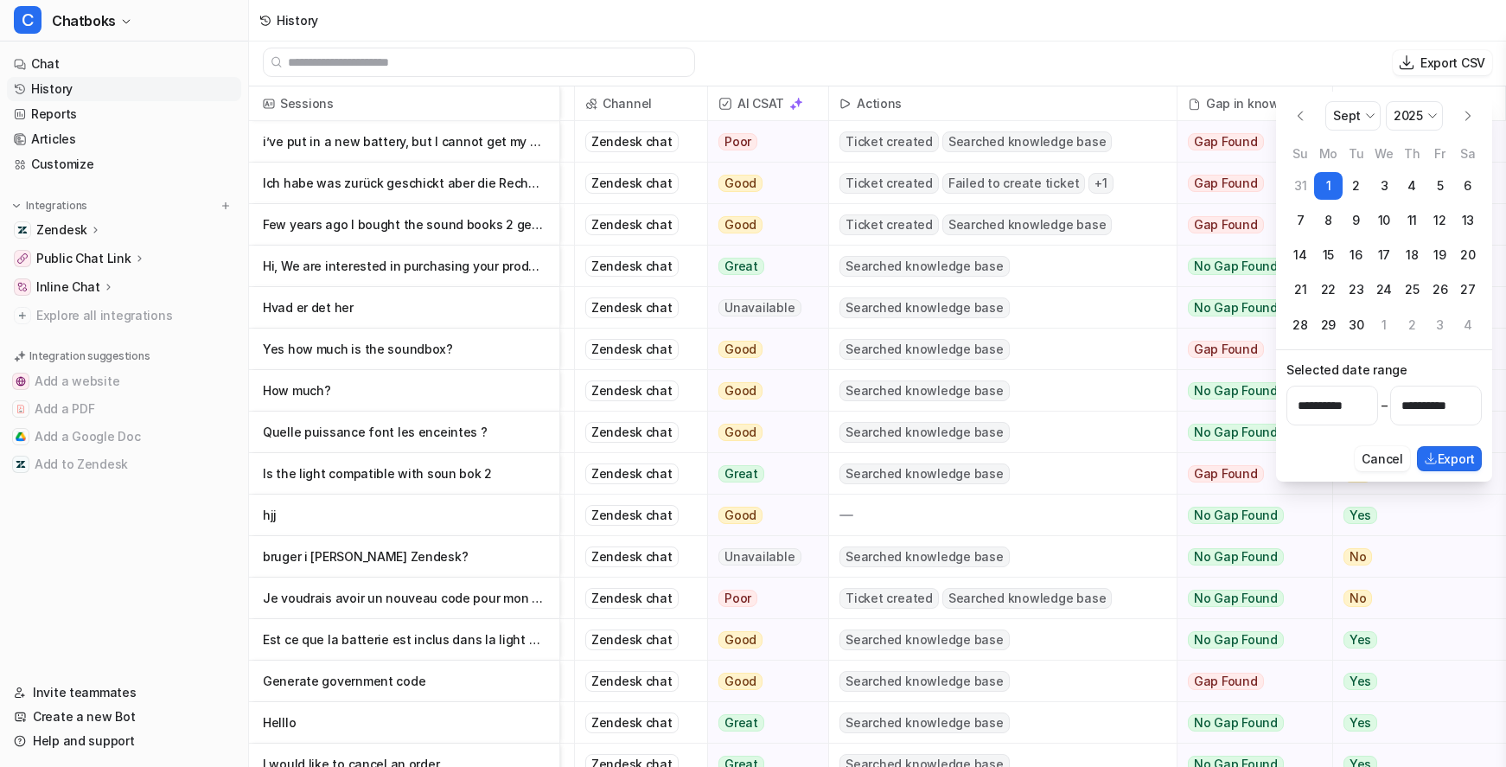
select select "*"
select select "****"
click at [1442, 425] on input "**********" at bounding box center [1436, 406] width 92 height 40
click at [1443, 471] on button "Export" at bounding box center [1449, 458] width 65 height 25
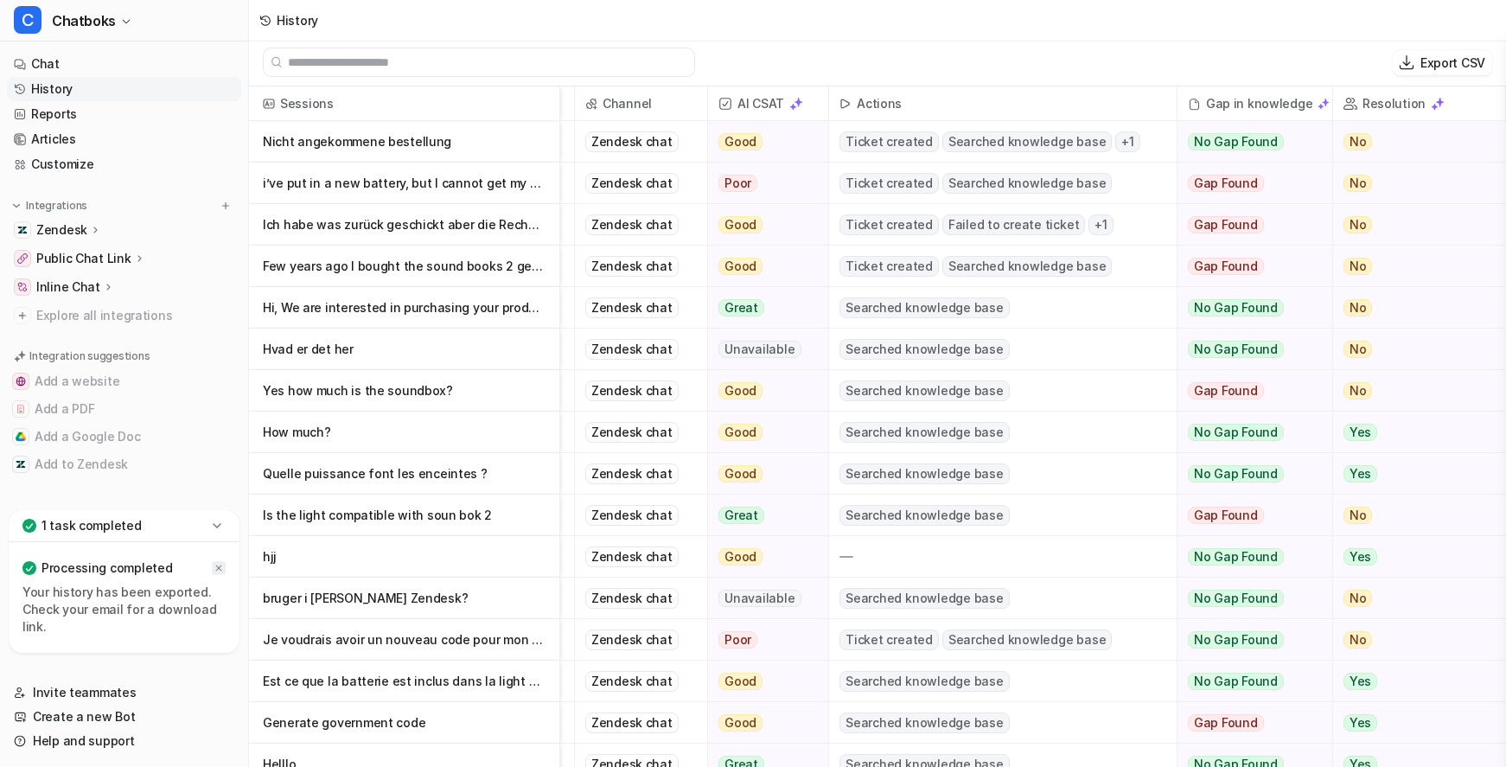
click at [222, 565] on icon at bounding box center [219, 568] width 6 height 6
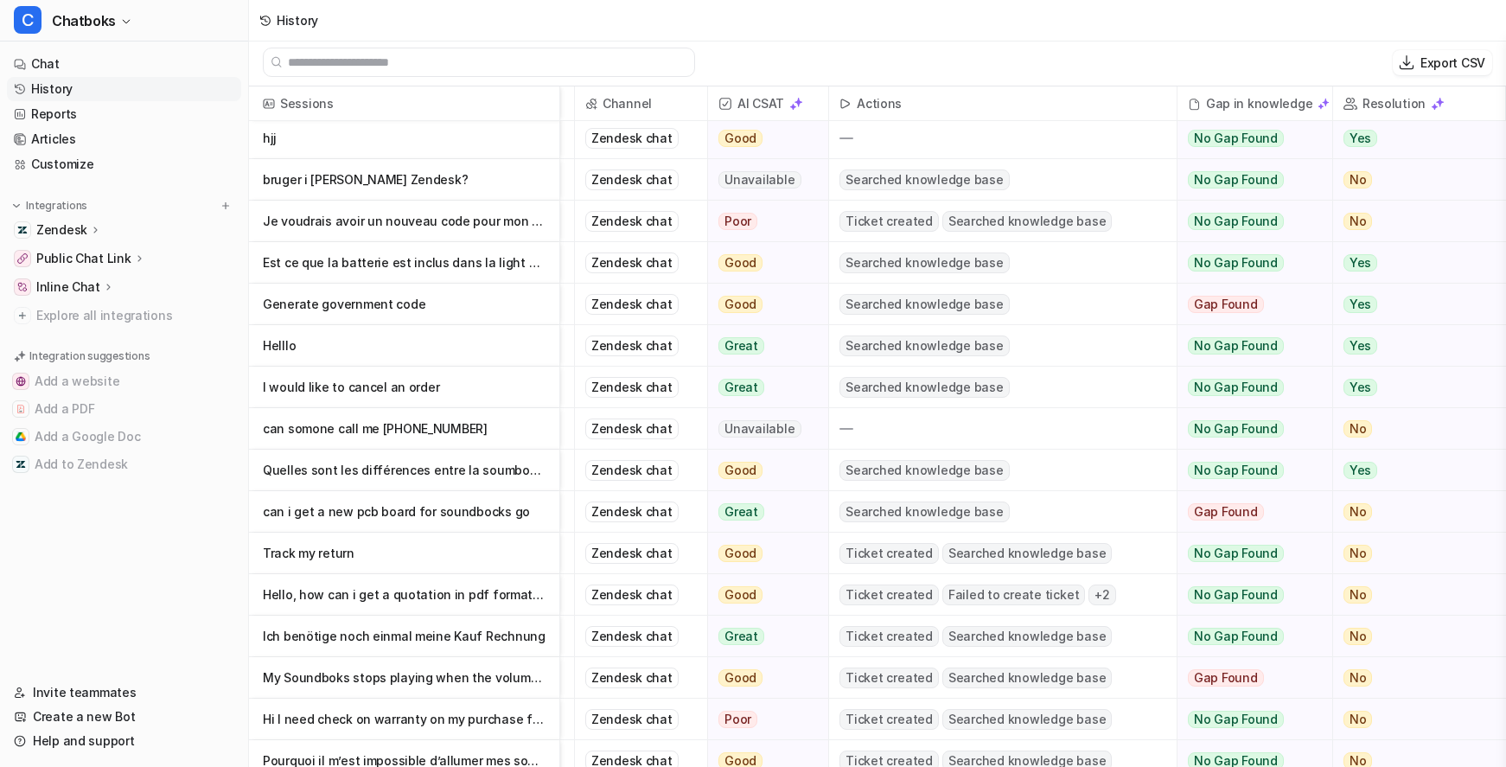
scroll to position [418, 0]
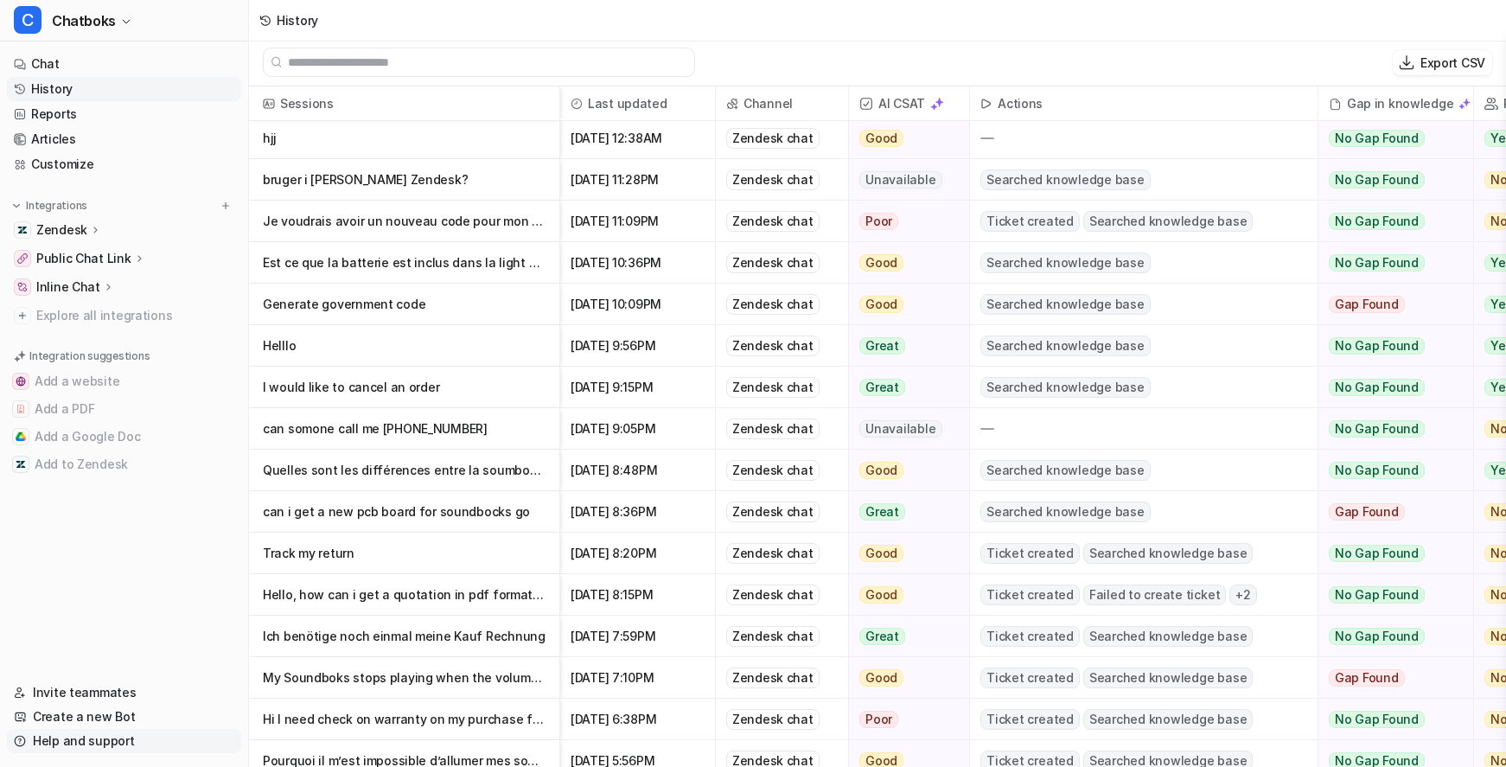
click at [80, 731] on link "Help and support" at bounding box center [124, 741] width 234 height 24
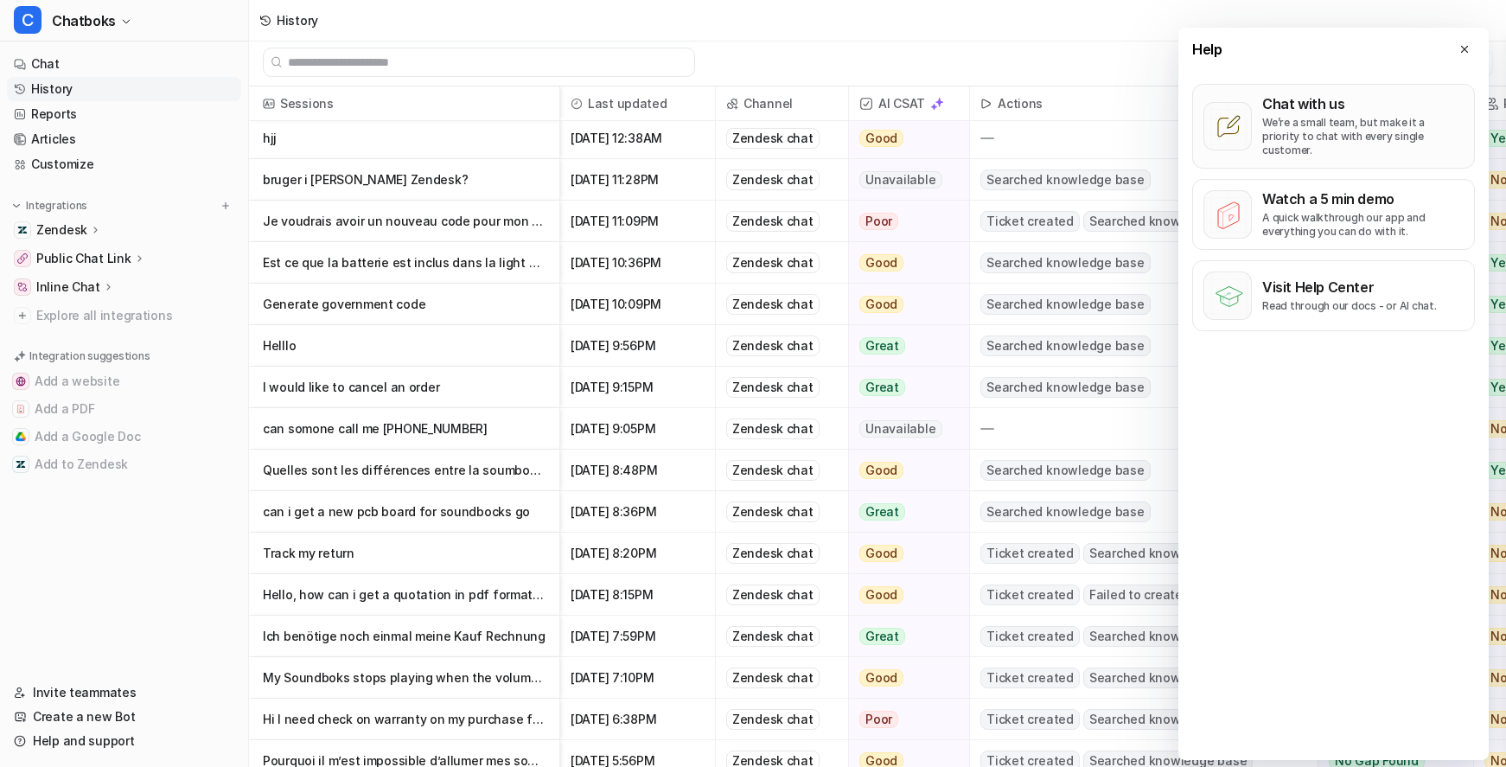
click at [1317, 157] on p "We’re a small team, but make it a priority to chat with every single customer." at bounding box center [1362, 137] width 201 height 42
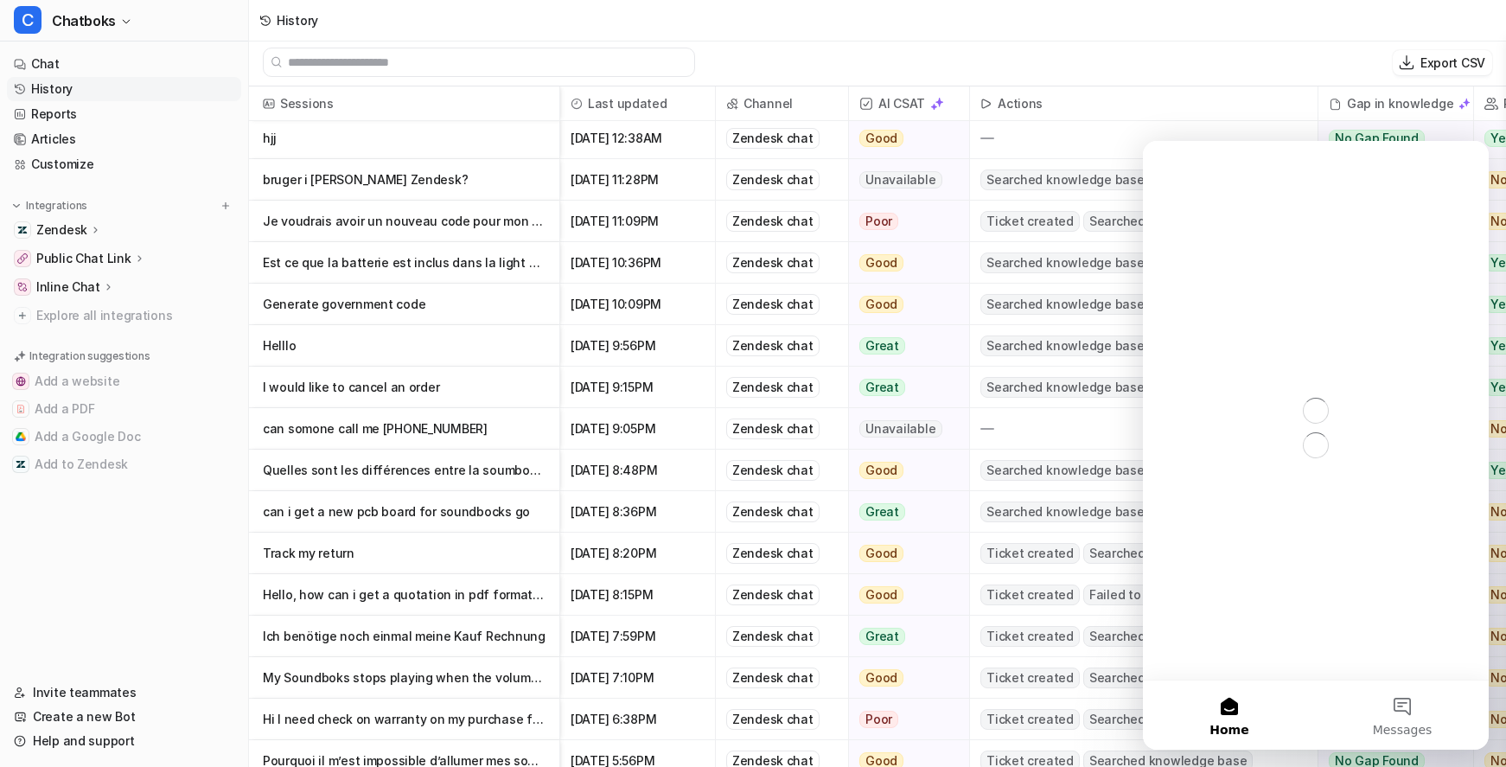
scroll to position [0, 0]
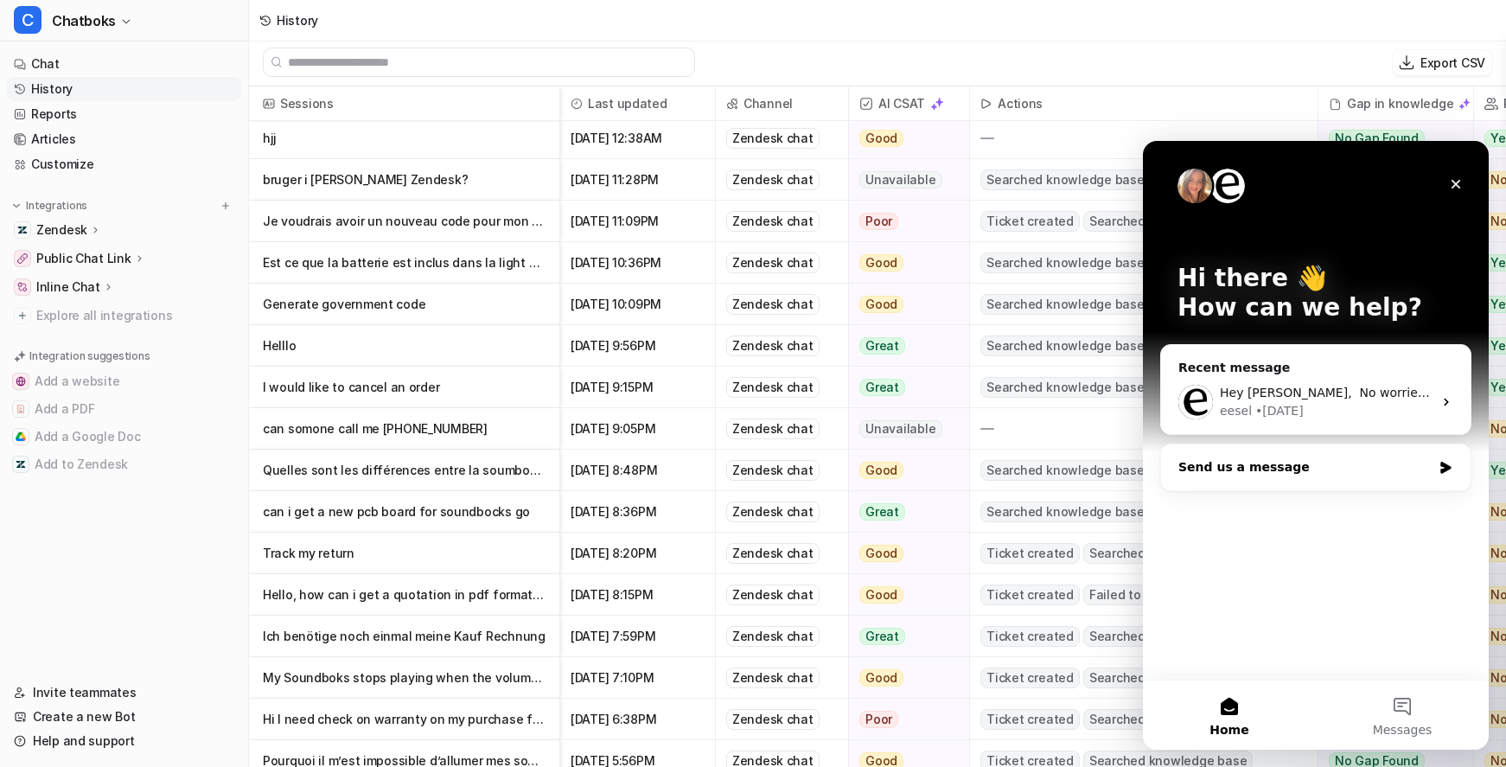
click at [1375, 468] on div "Send us a message" at bounding box center [1305, 467] width 253 height 18
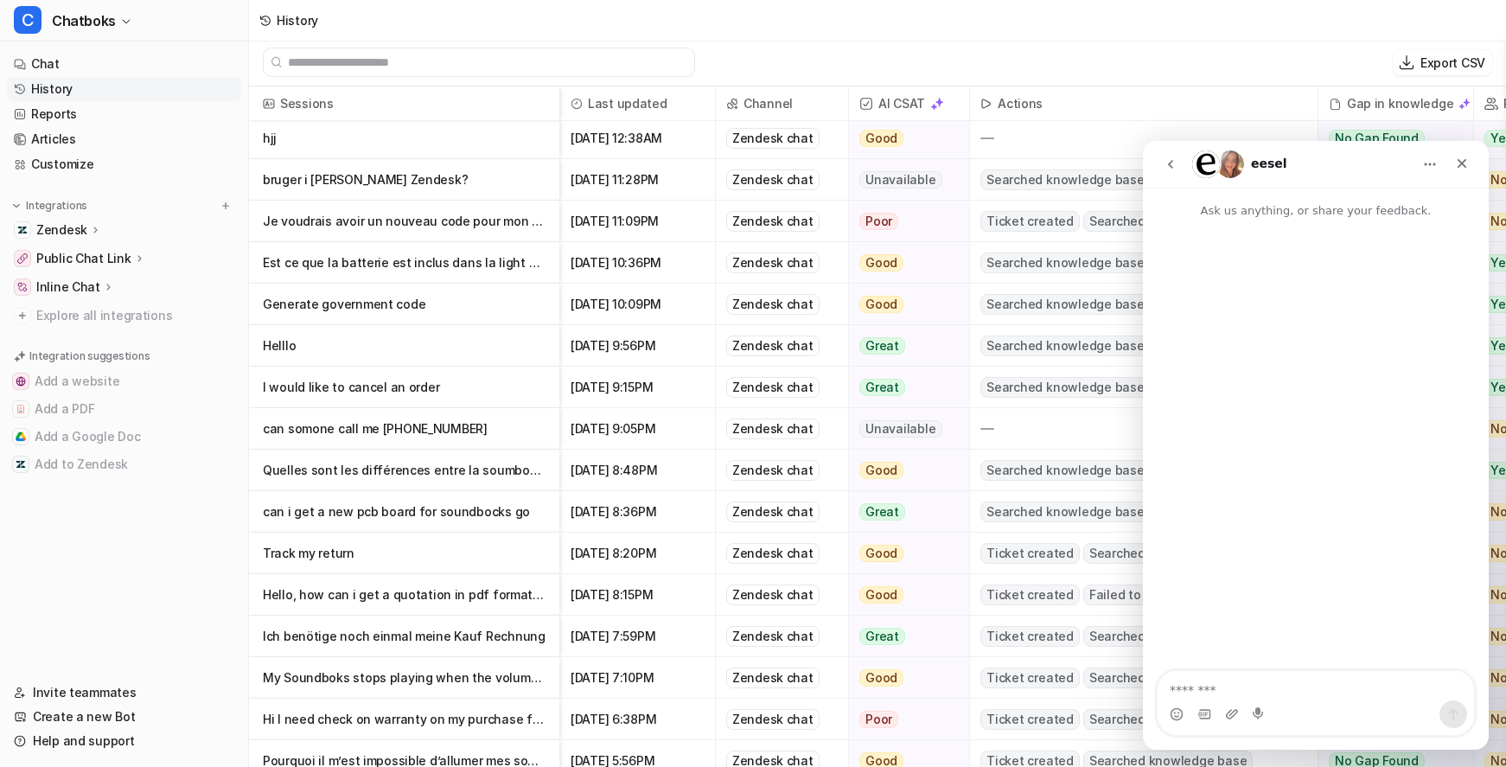
click at [1227, 696] on textarea "Message…" at bounding box center [1316, 685] width 316 height 29
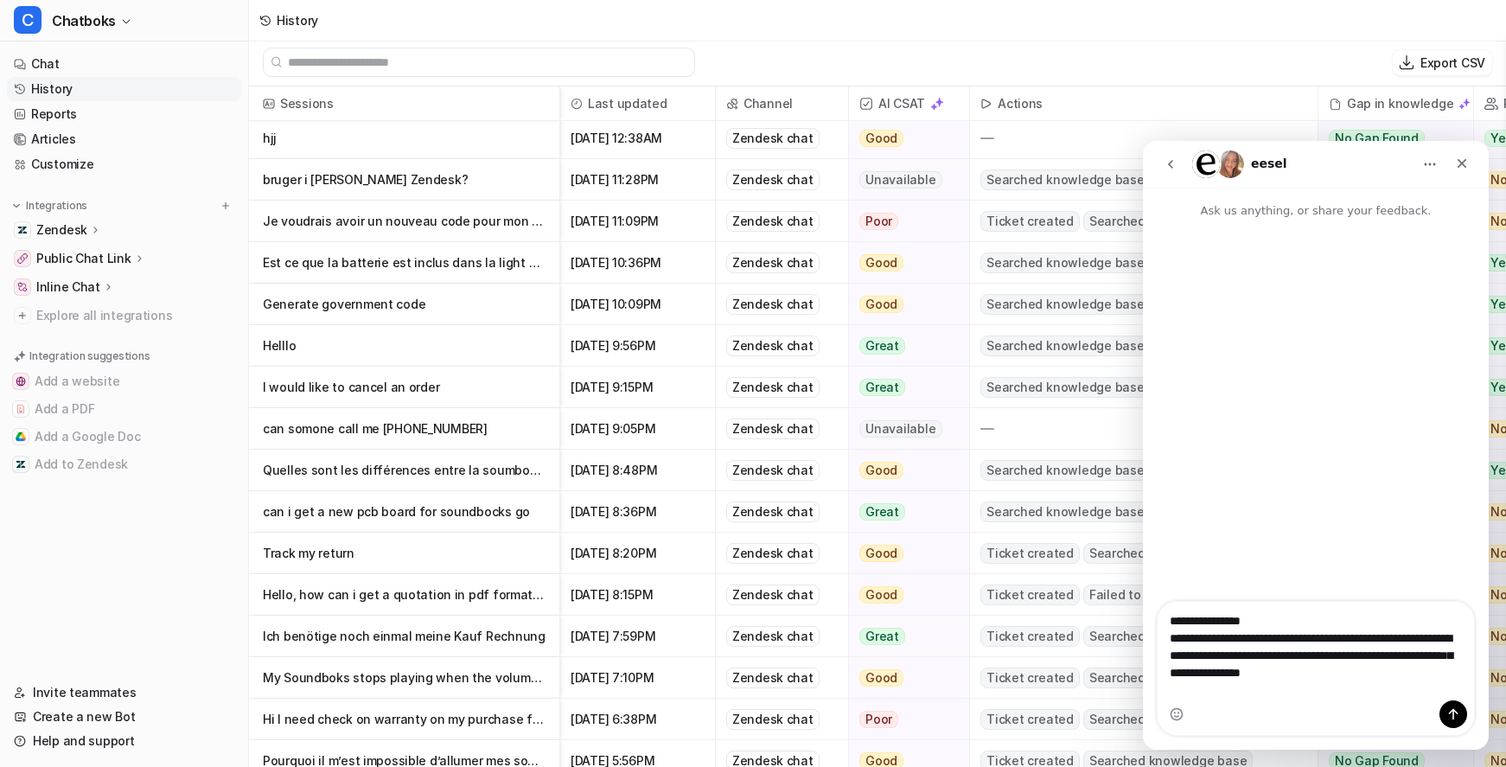
drag, startPoint x: 1274, startPoint y: 687, endPoint x: 1428, endPoint y: 687, distance: 154.8
click at [1428, 683] on textarea "**********" at bounding box center [1316, 642] width 316 height 81
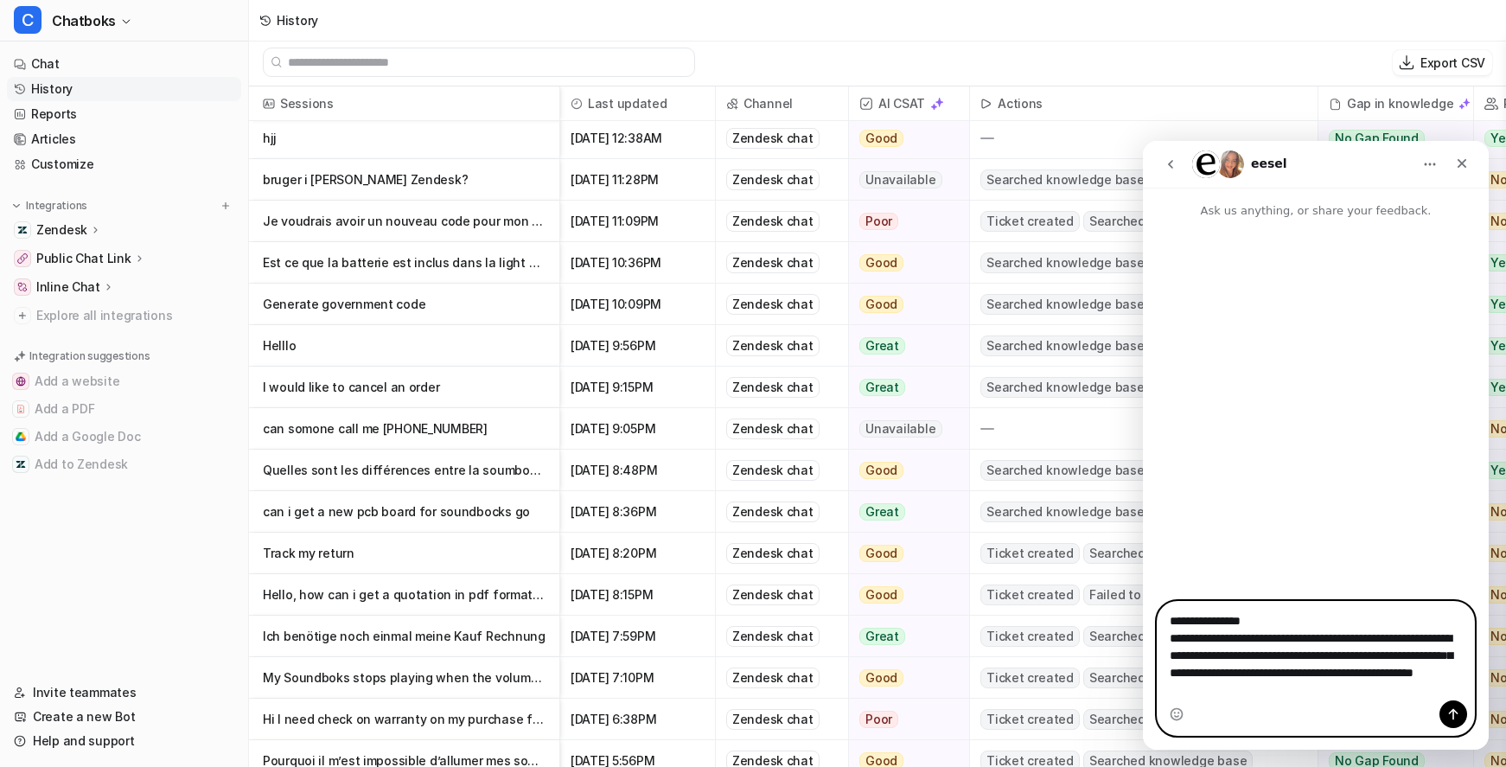
click at [1352, 685] on textarea "**********" at bounding box center [1316, 651] width 316 height 99
click at [1351, 683] on textarea "**********" at bounding box center [1316, 651] width 316 height 99
click at [1420, 674] on textarea "**********" at bounding box center [1316, 651] width 316 height 99
click at [1423, 672] on textarea "**********" at bounding box center [1316, 651] width 316 height 99
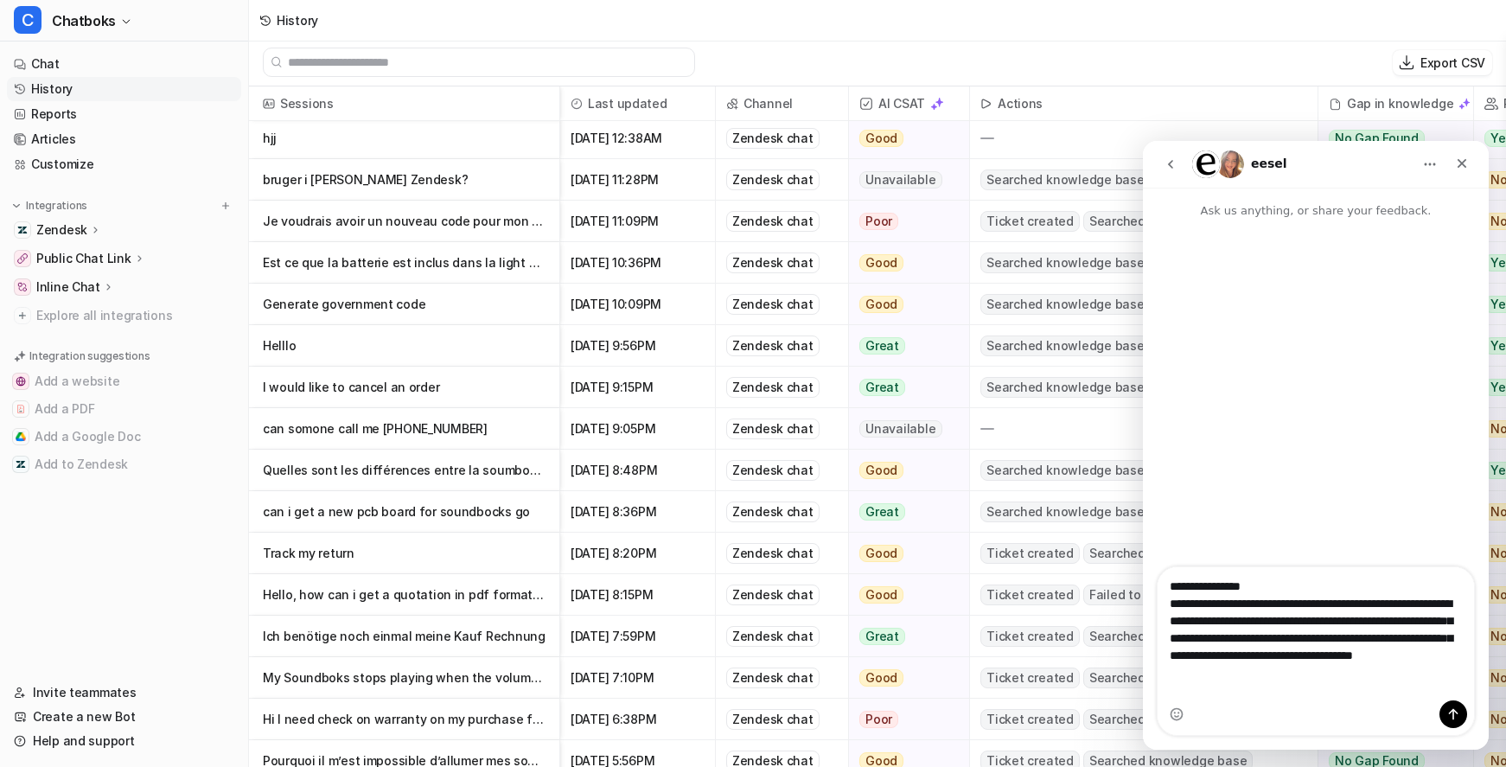
click at [1383, 701] on div "Intercom messenger" at bounding box center [1316, 714] width 316 height 28
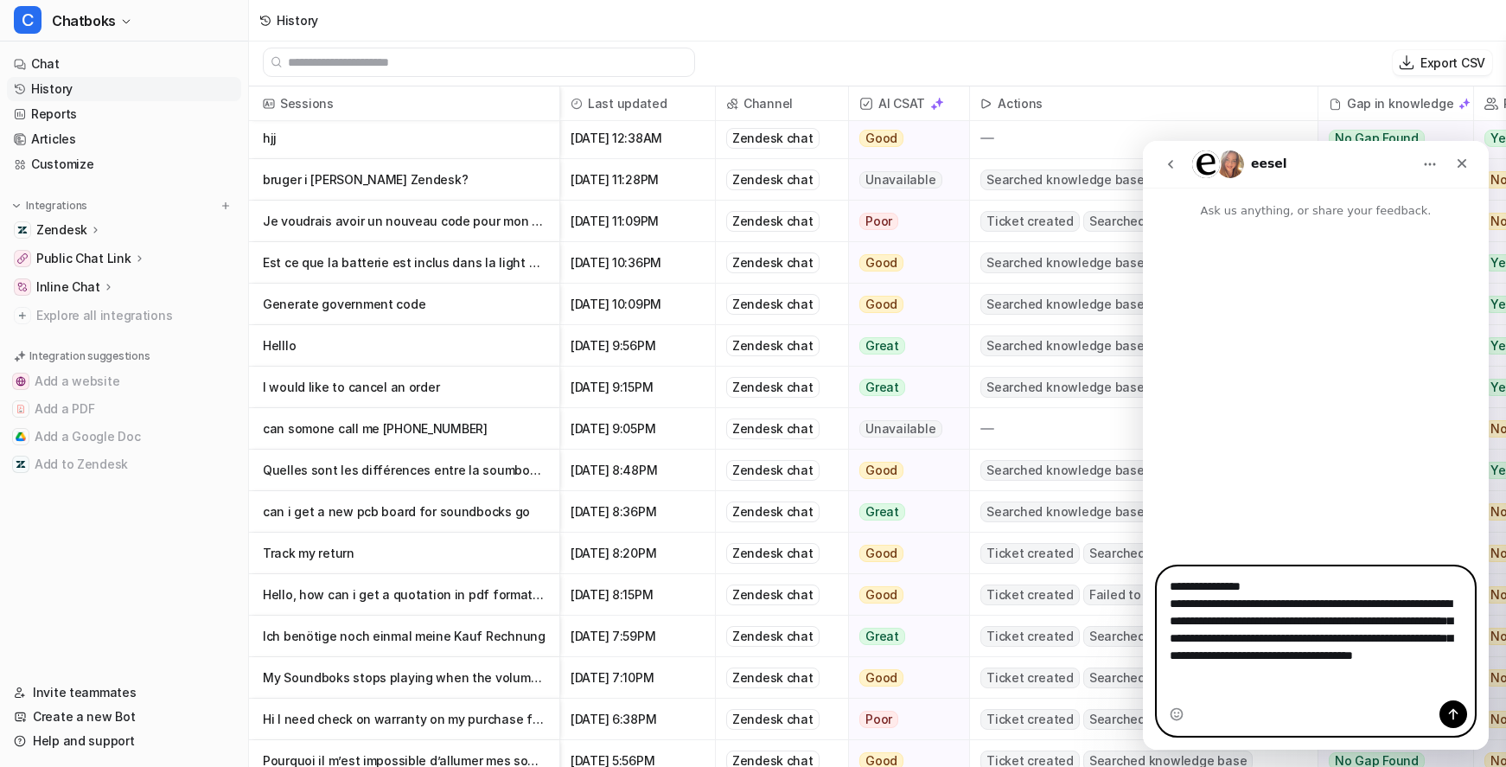
click at [1338, 683] on textarea "**********" at bounding box center [1316, 625] width 316 height 116
type textarea "**********"
